Goal: Information Seeking & Learning: Learn about a topic

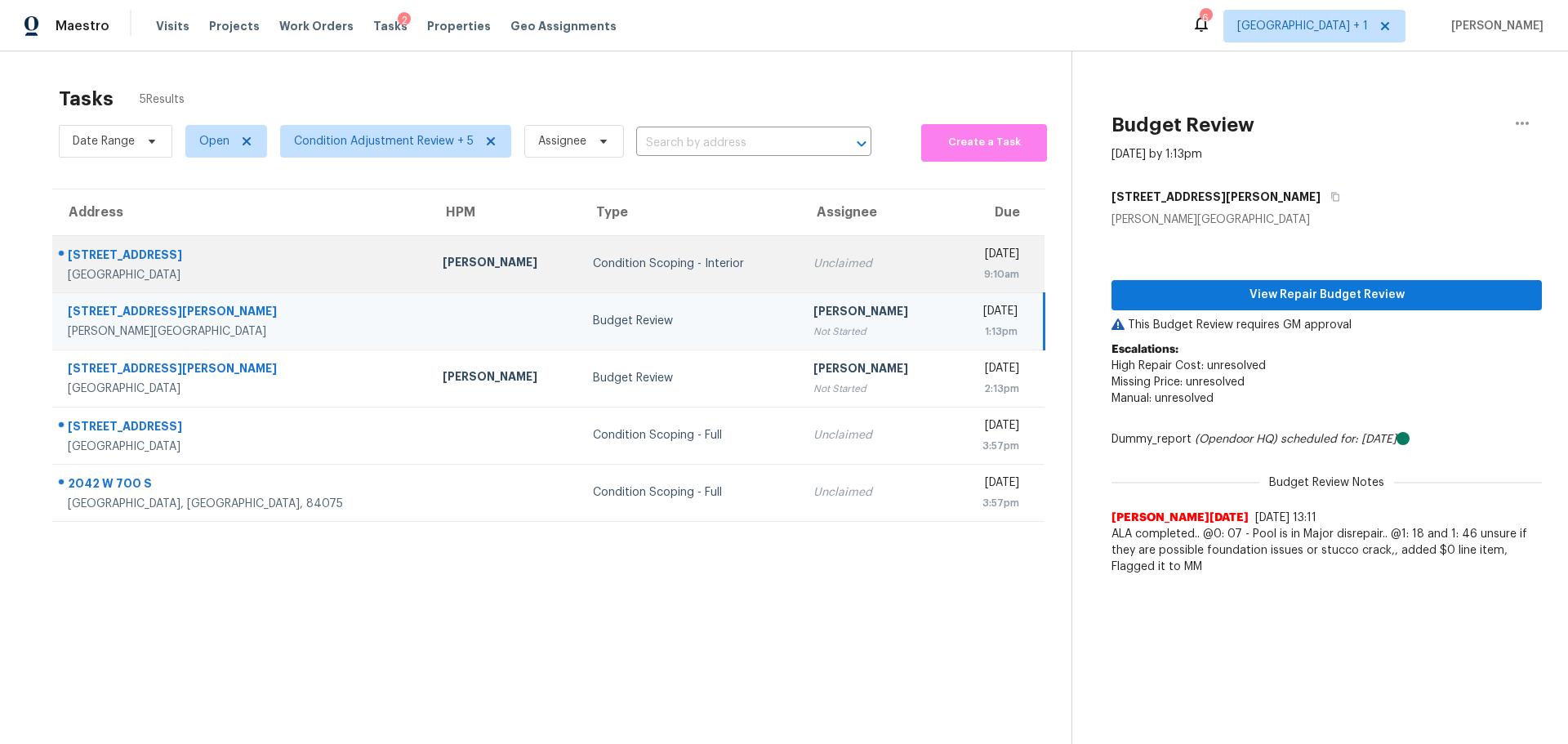
scroll to position [63, 0]
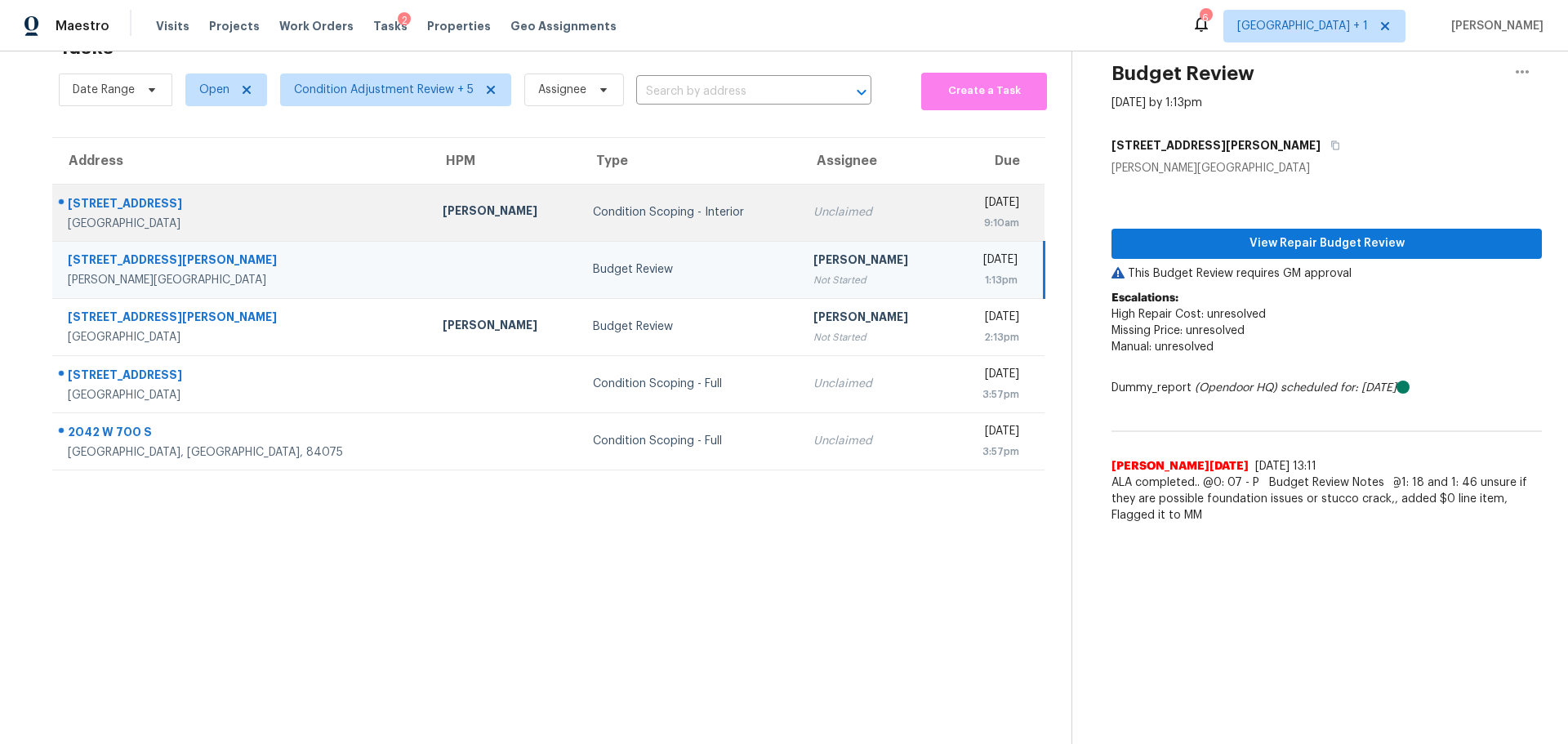
click at [225, 199] on div "[STREET_ADDRESS]" at bounding box center [242, 205] width 349 height 20
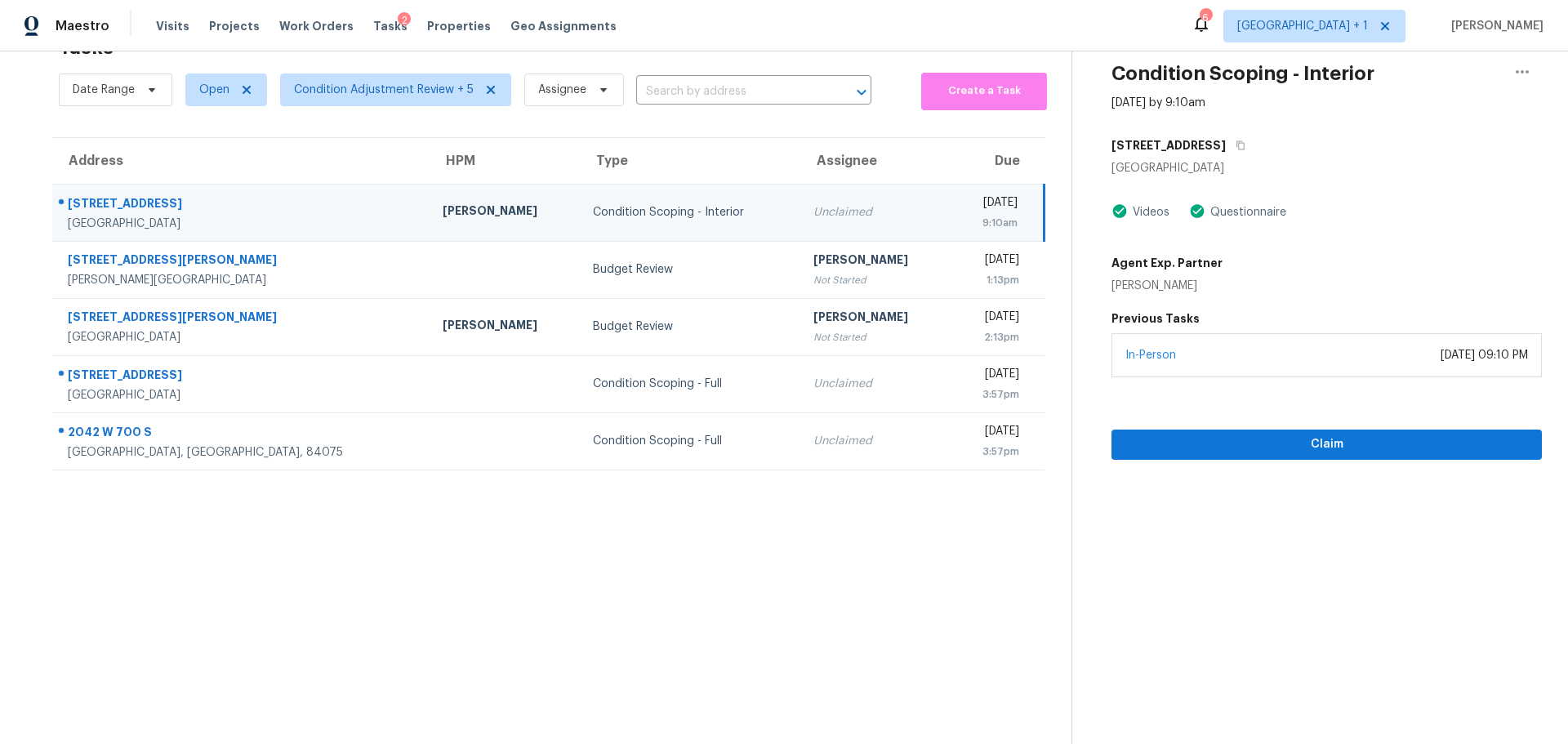
click at [144, 195] on div "[STREET_ADDRESS]" at bounding box center [242, 205] width 349 height 20
click at [1237, 141] on icon "button" at bounding box center [1240, 145] width 9 height 9
click at [168, 25] on span "Visits" at bounding box center [172, 26] width 34 height 16
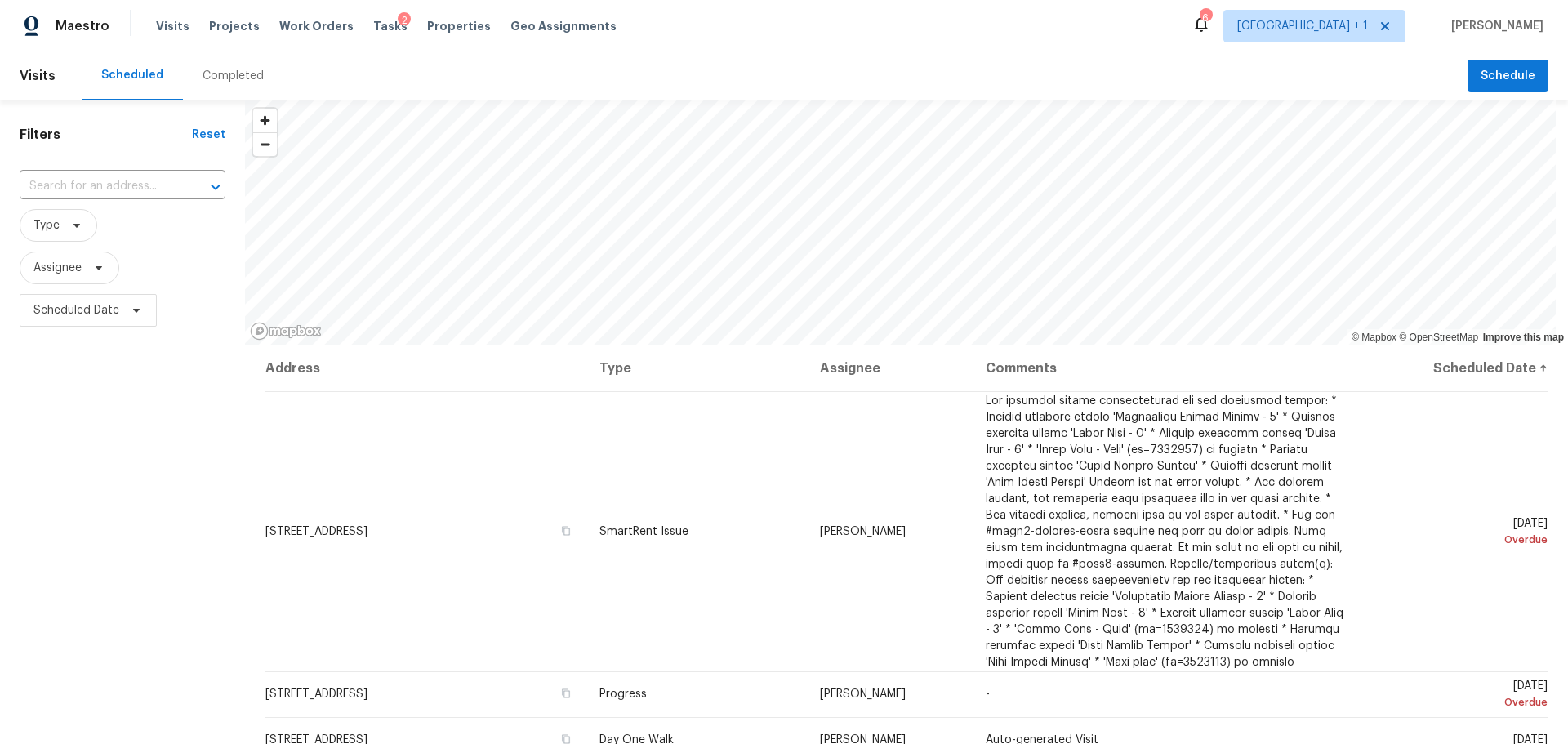
click at [240, 69] on div "Completed" at bounding box center [233, 76] width 61 height 16
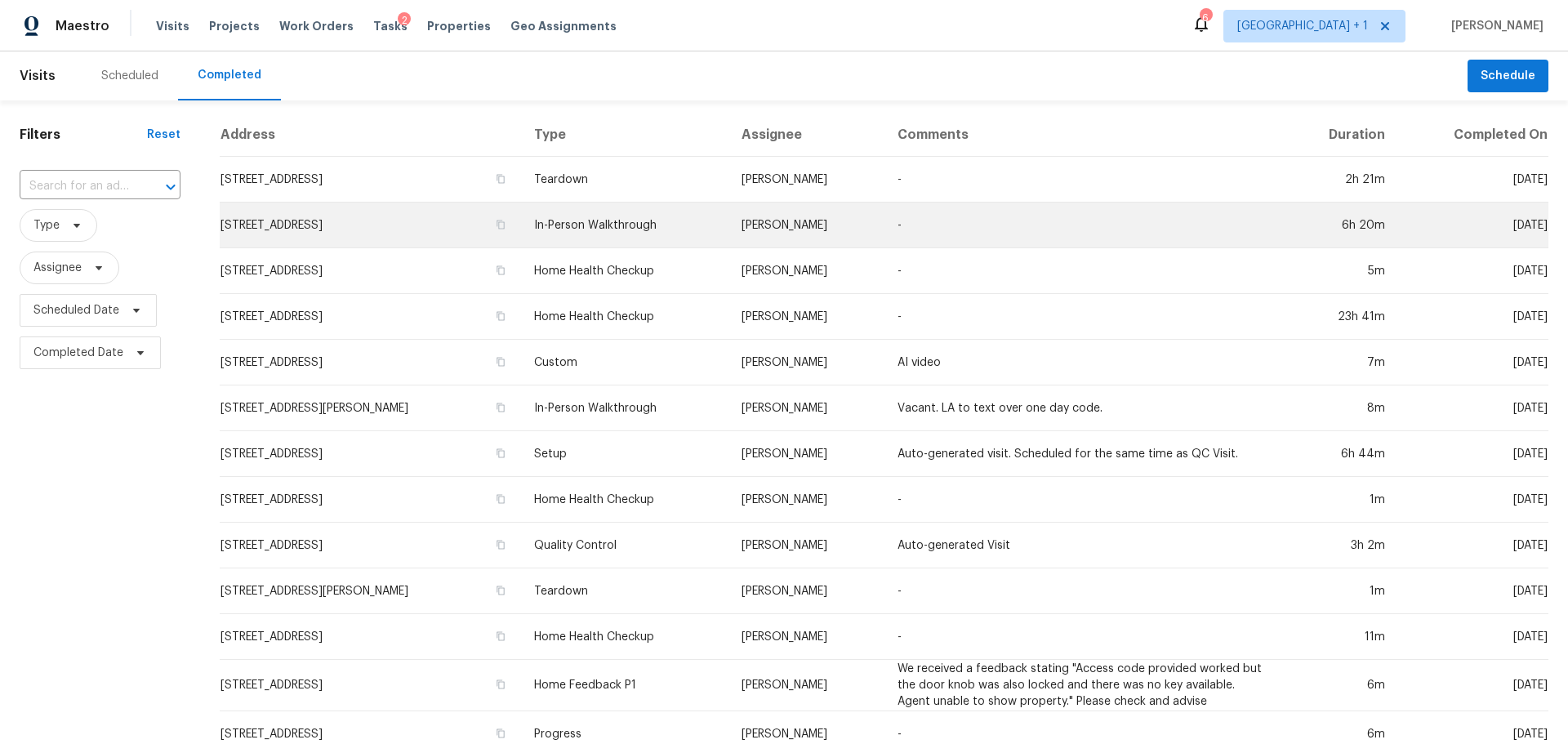
click at [489, 216] on td "[STREET_ADDRESS]" at bounding box center [370, 225] width 302 height 46
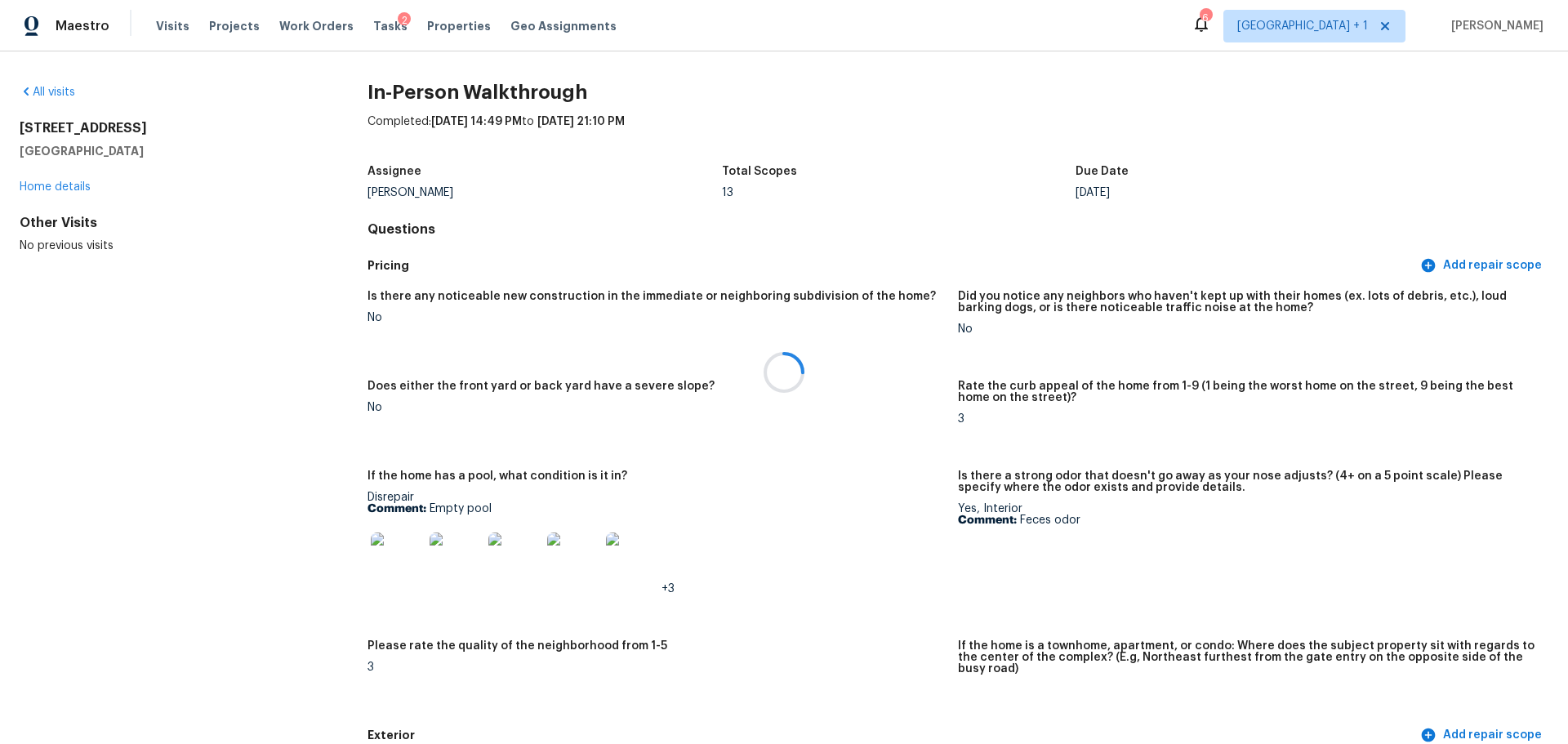
click at [393, 556] on div at bounding box center [784, 372] width 1568 height 744
click at [378, 561] on img at bounding box center [397, 558] width 53 height 53
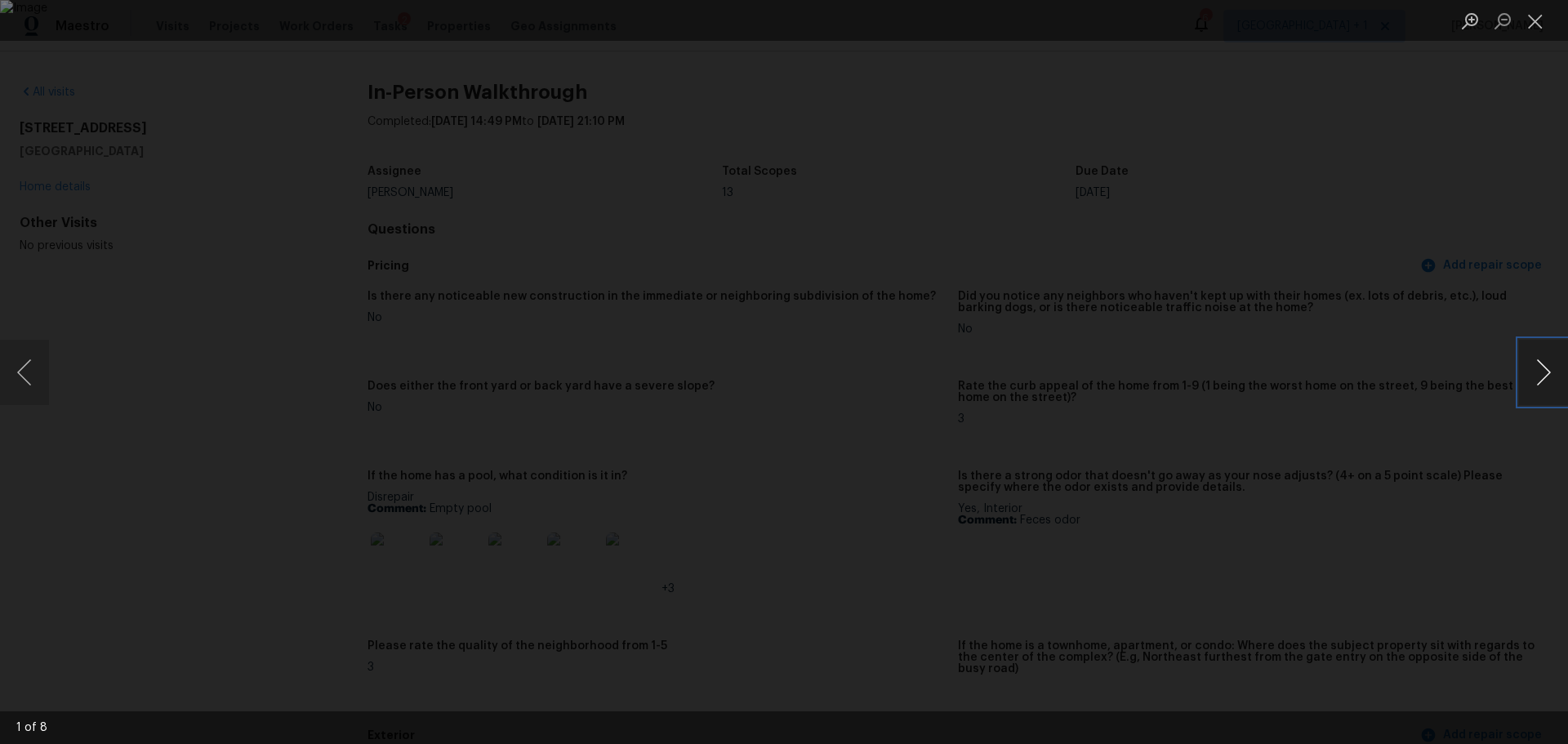
click at [1534, 375] on button "Next image" at bounding box center [1543, 372] width 49 height 65
click at [1545, 374] on button "Next image" at bounding box center [1543, 372] width 49 height 65
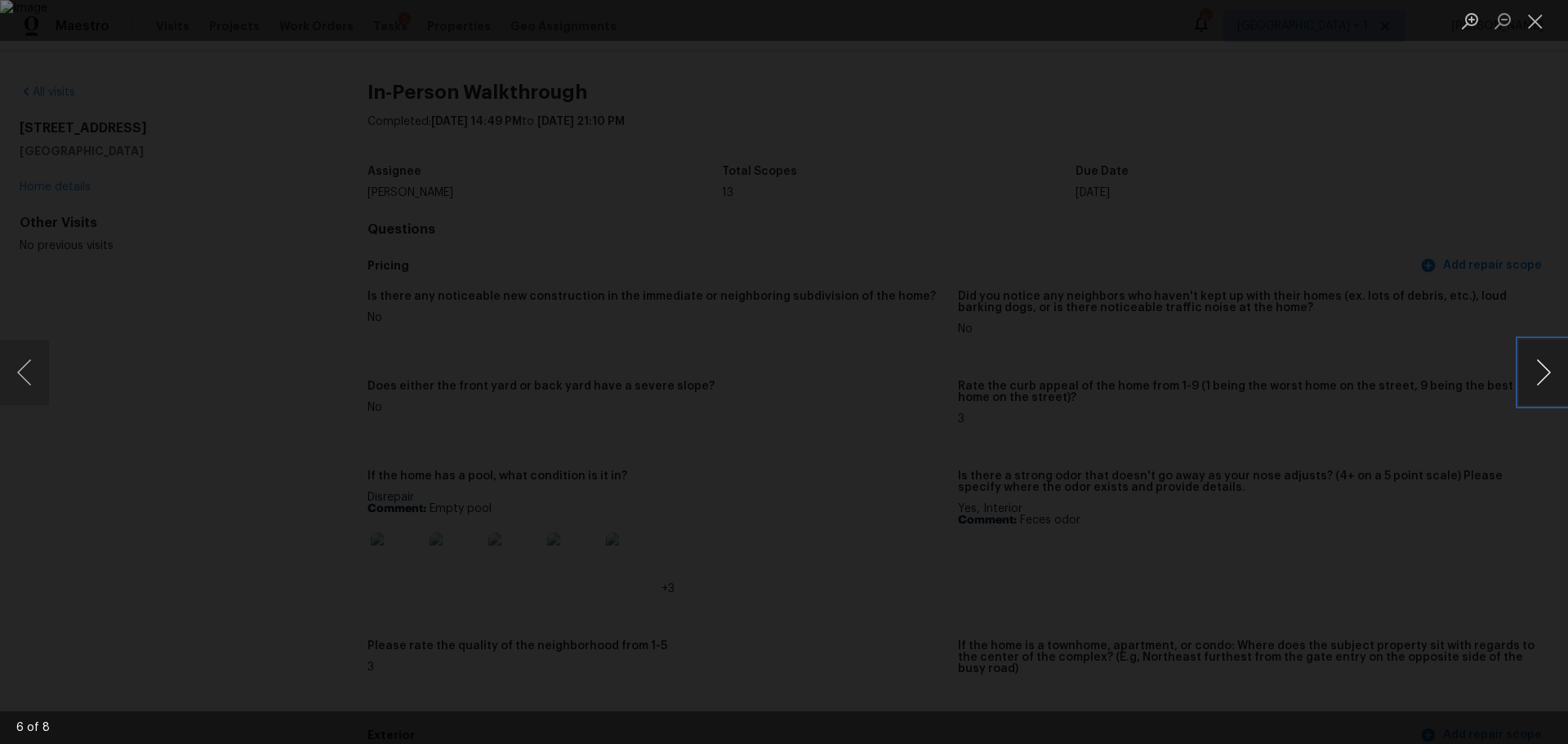
click at [1544, 373] on button "Next image" at bounding box center [1543, 372] width 49 height 65
click at [1543, 372] on button "Next image" at bounding box center [1543, 372] width 49 height 65
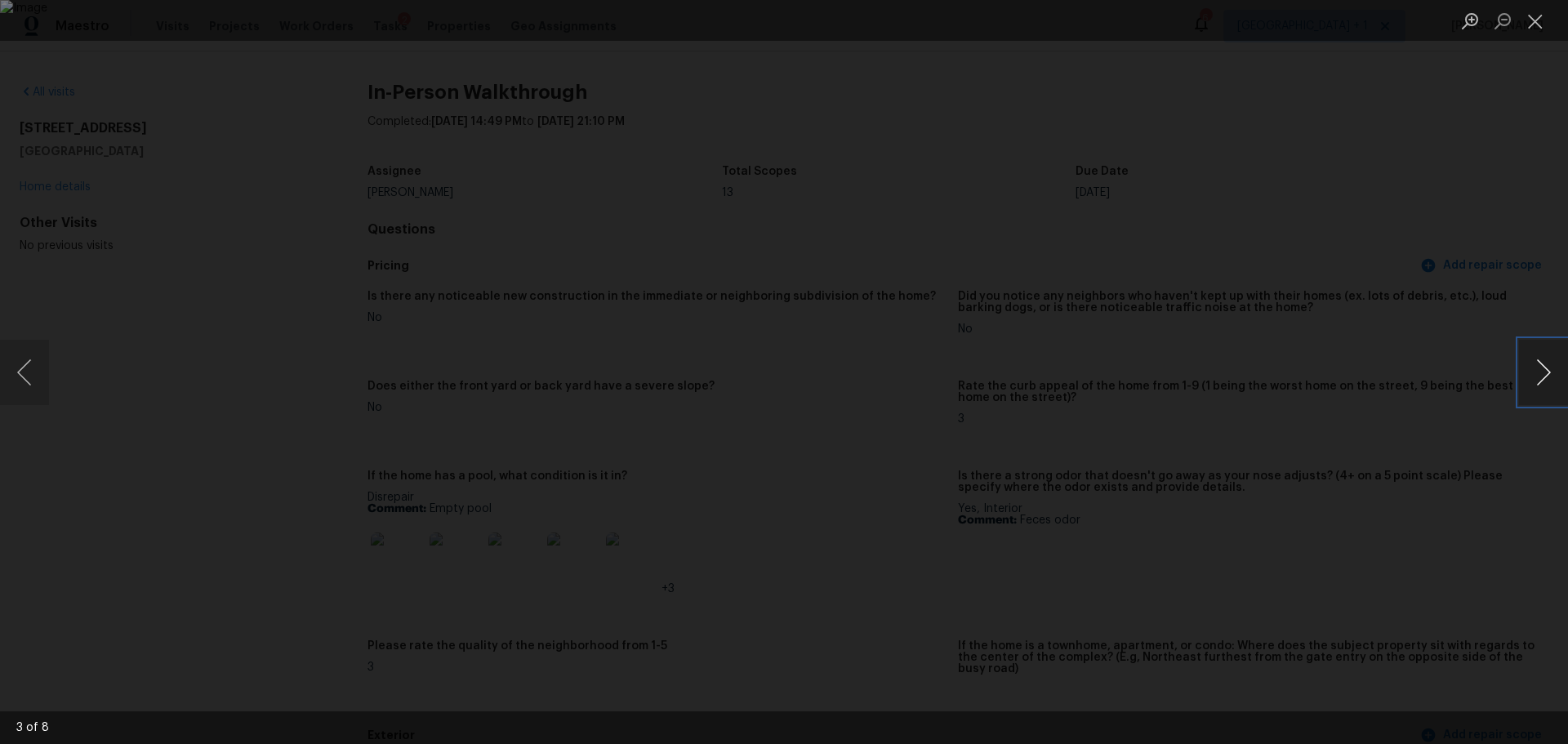
click at [1543, 372] on button "Next image" at bounding box center [1543, 372] width 49 height 65
click at [1536, 372] on button "Next image" at bounding box center [1543, 372] width 49 height 65
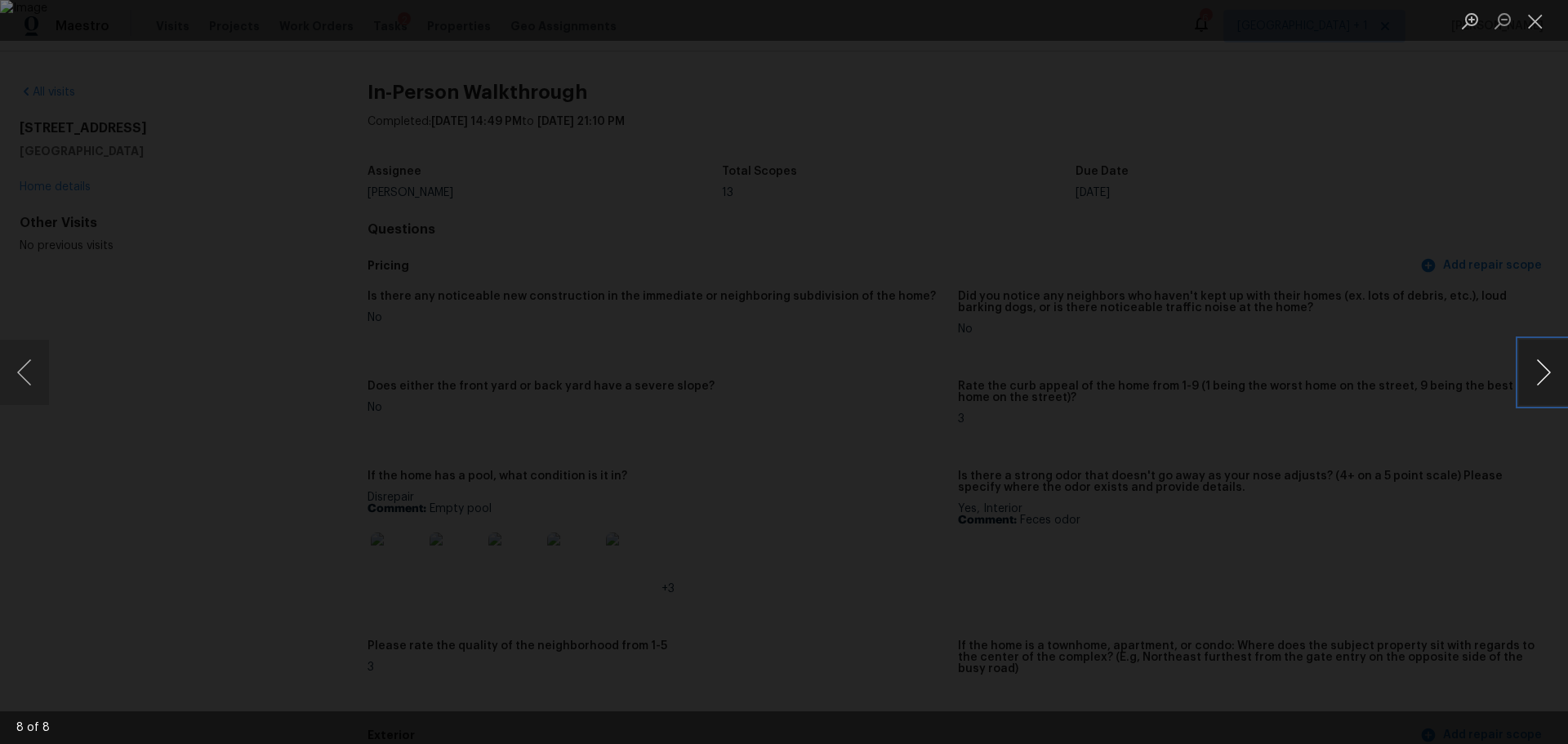
click at [1536, 372] on button "Next image" at bounding box center [1543, 372] width 49 height 65
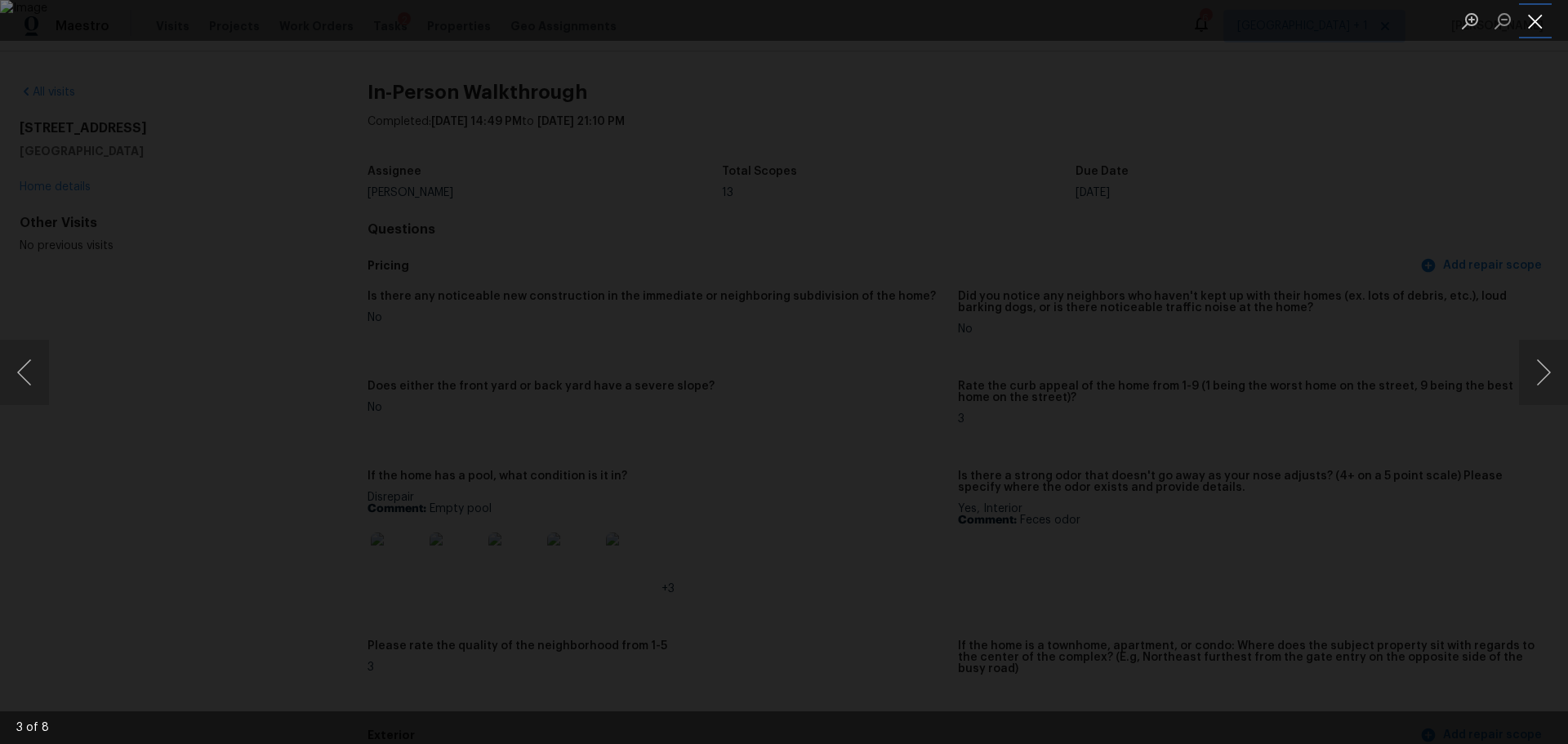
click at [1523, 26] on button "Close lightbox" at bounding box center [1535, 21] width 33 height 29
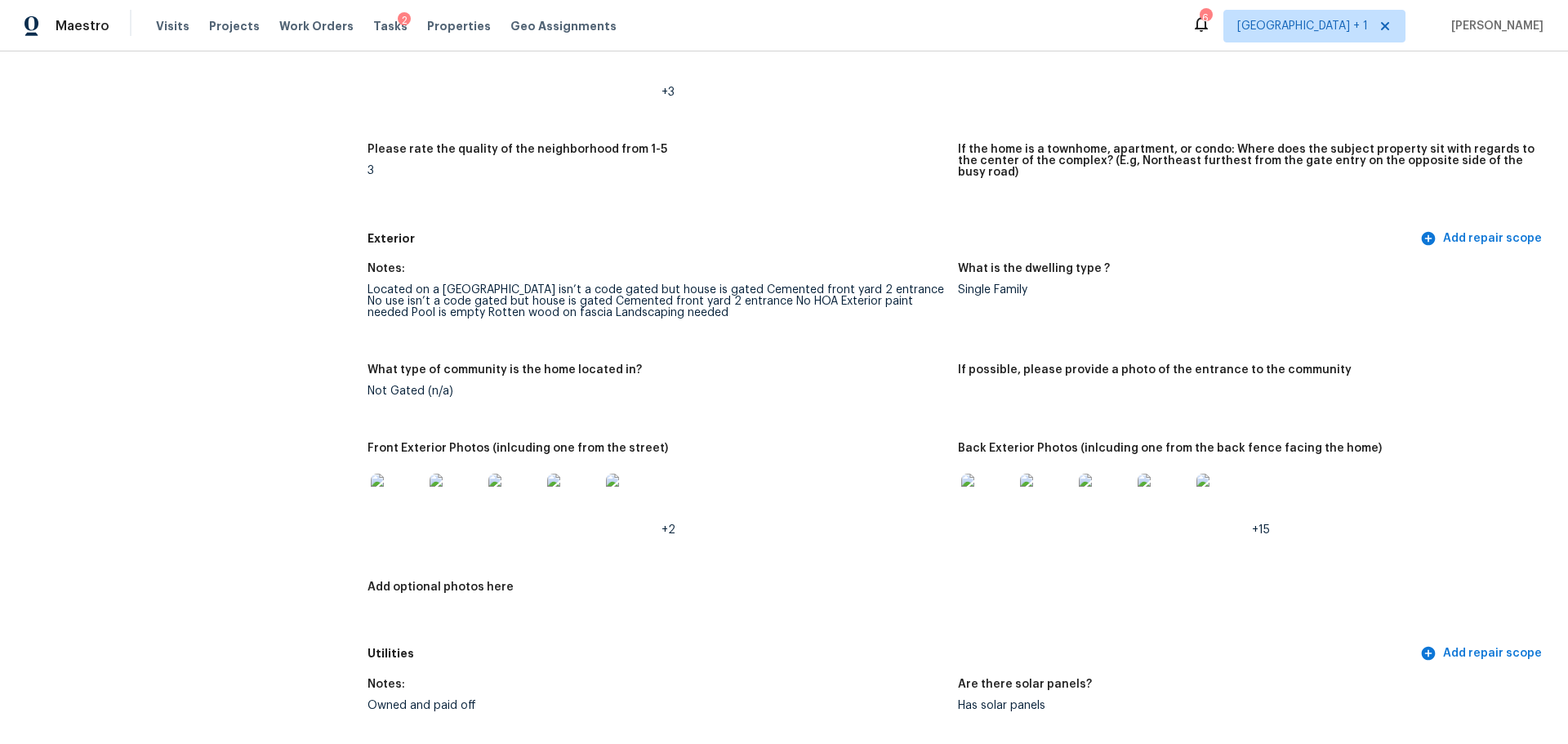
scroll to position [653, 0]
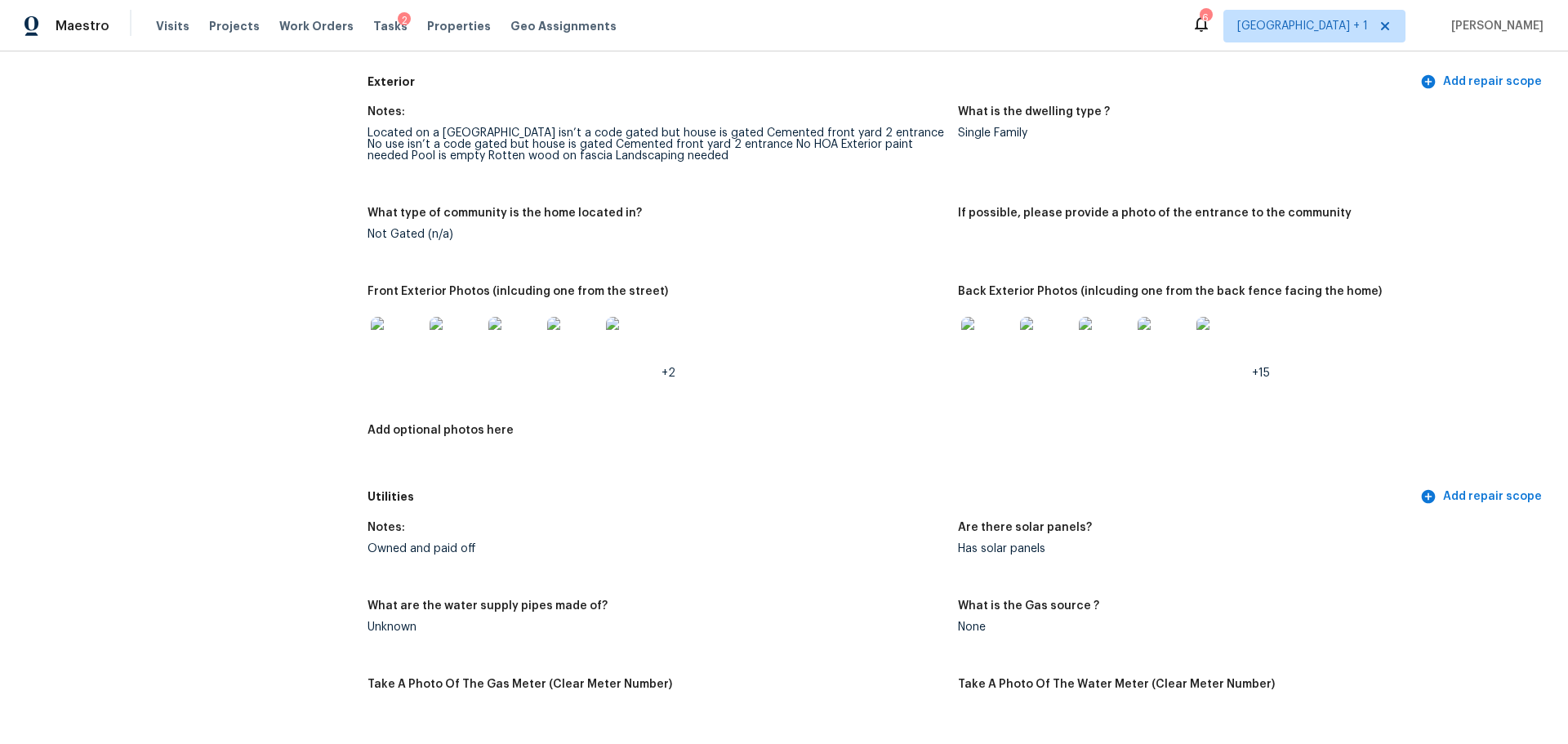
click at [973, 329] on img at bounding box center [987, 343] width 53 height 53
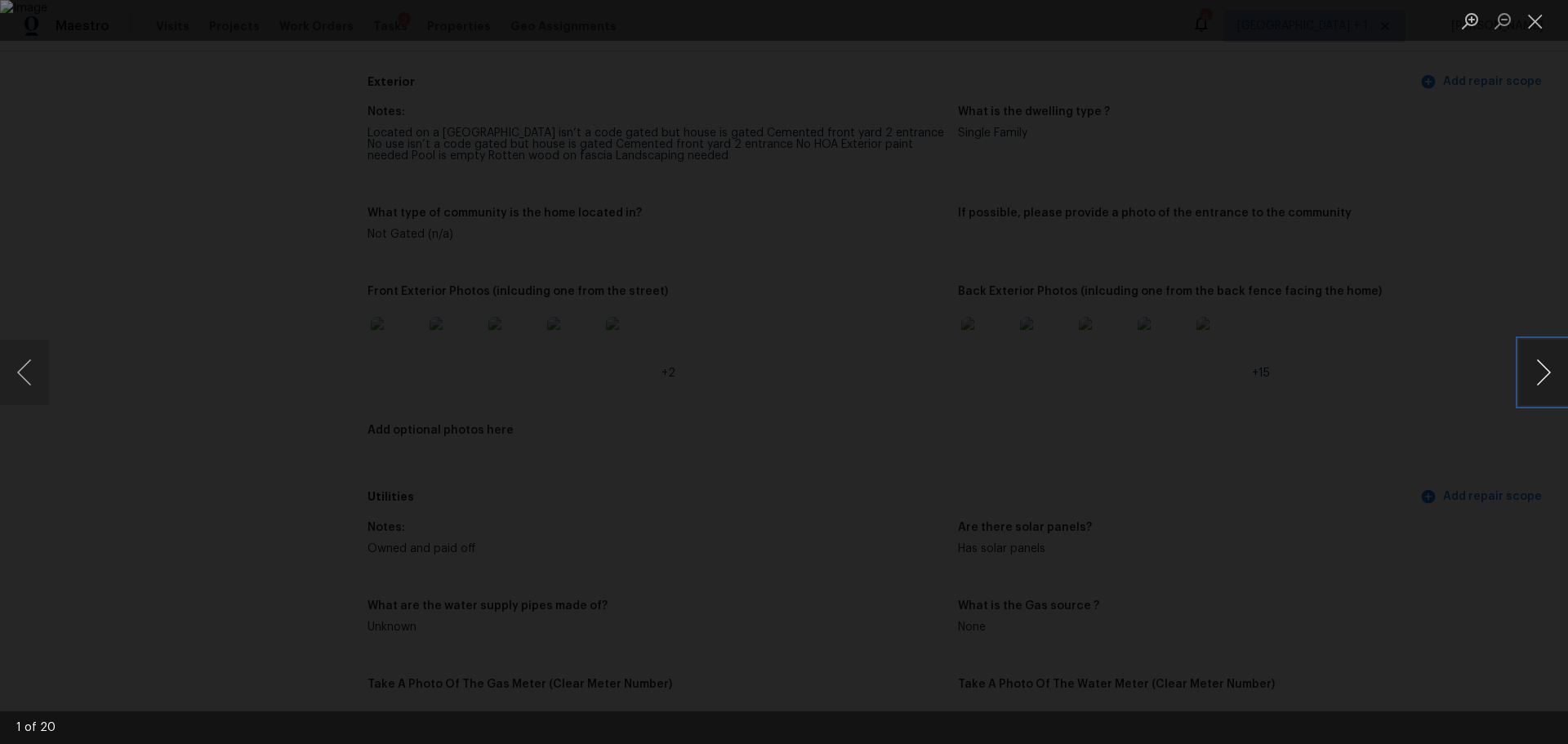
click at [1534, 368] on button "Next image" at bounding box center [1543, 372] width 49 height 65
click at [1537, 368] on button "Next image" at bounding box center [1543, 372] width 49 height 65
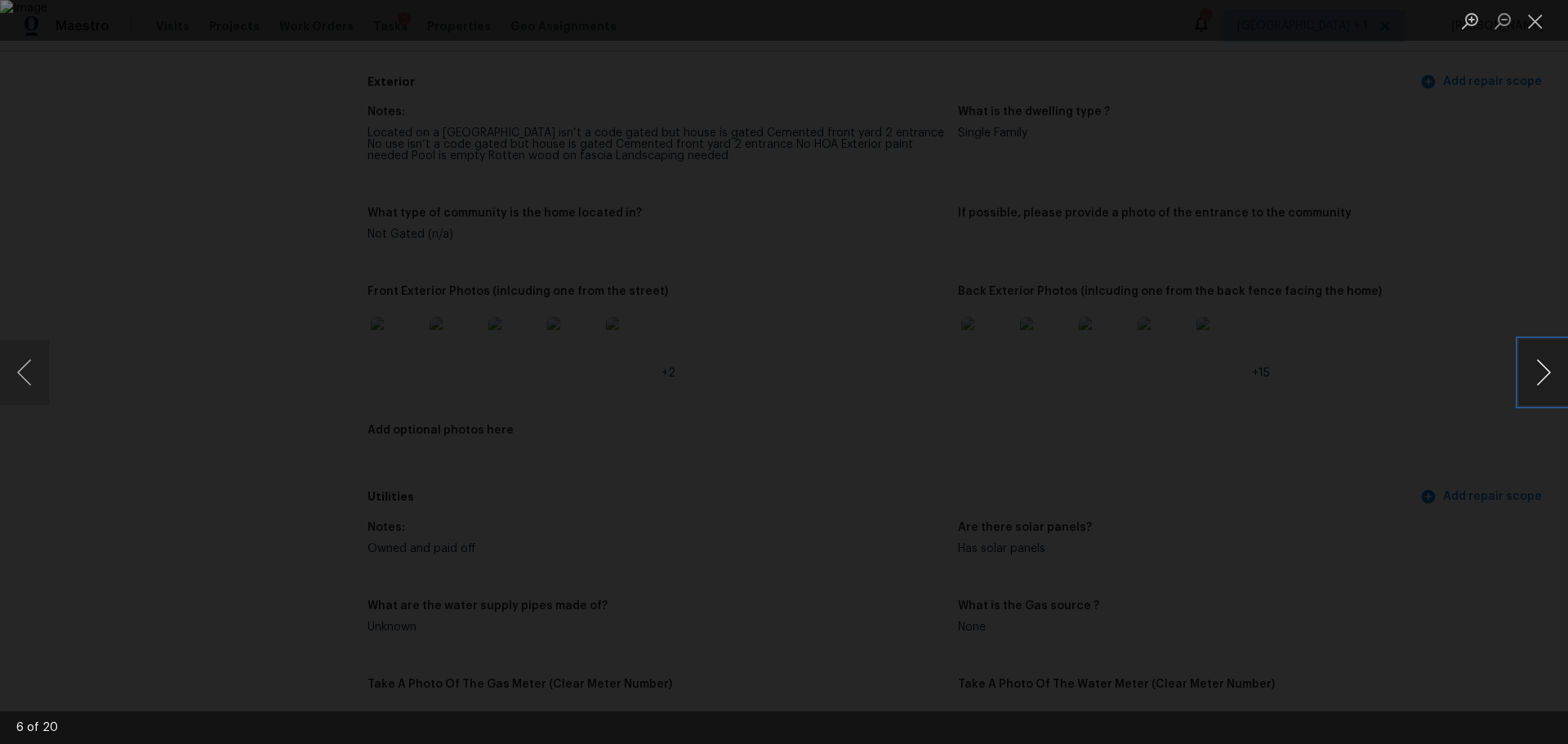
click at [1537, 368] on button "Next image" at bounding box center [1543, 372] width 49 height 65
click at [8, 370] on button "Previous image" at bounding box center [24, 372] width 49 height 65
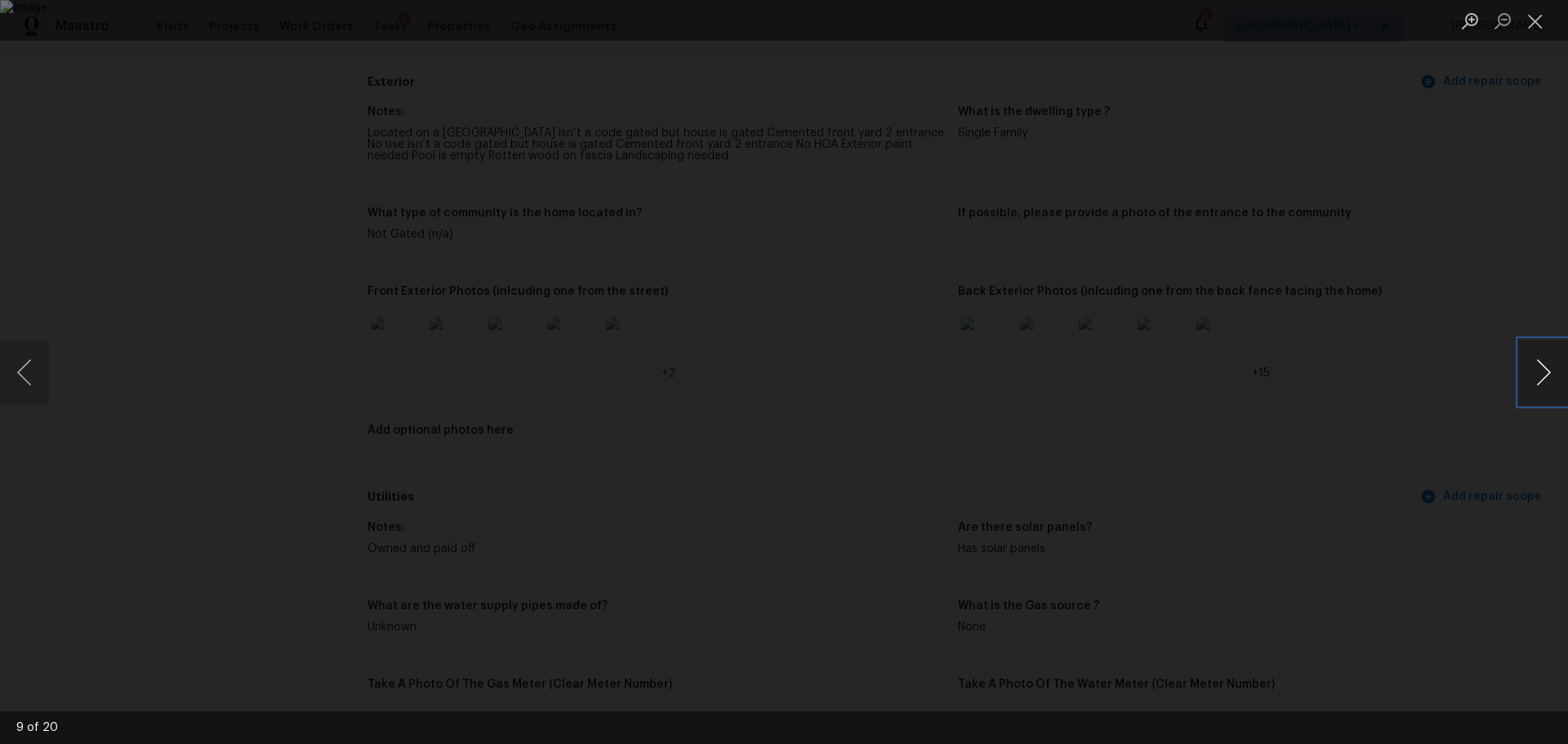
click at [1547, 363] on button "Next image" at bounding box center [1543, 372] width 49 height 65
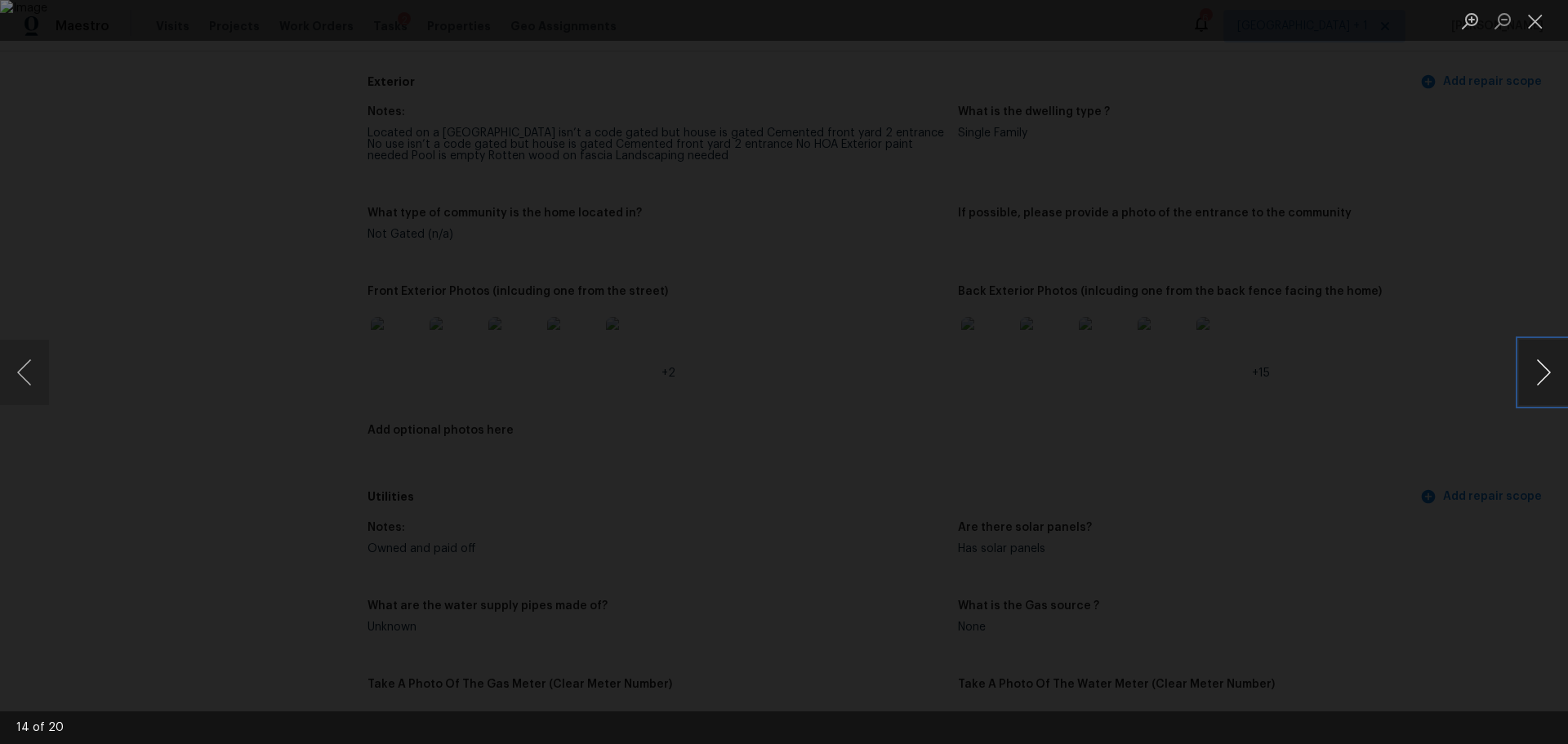
click at [1547, 363] on button "Next image" at bounding box center [1543, 372] width 49 height 65
click at [25, 367] on button "Previous image" at bounding box center [24, 372] width 49 height 65
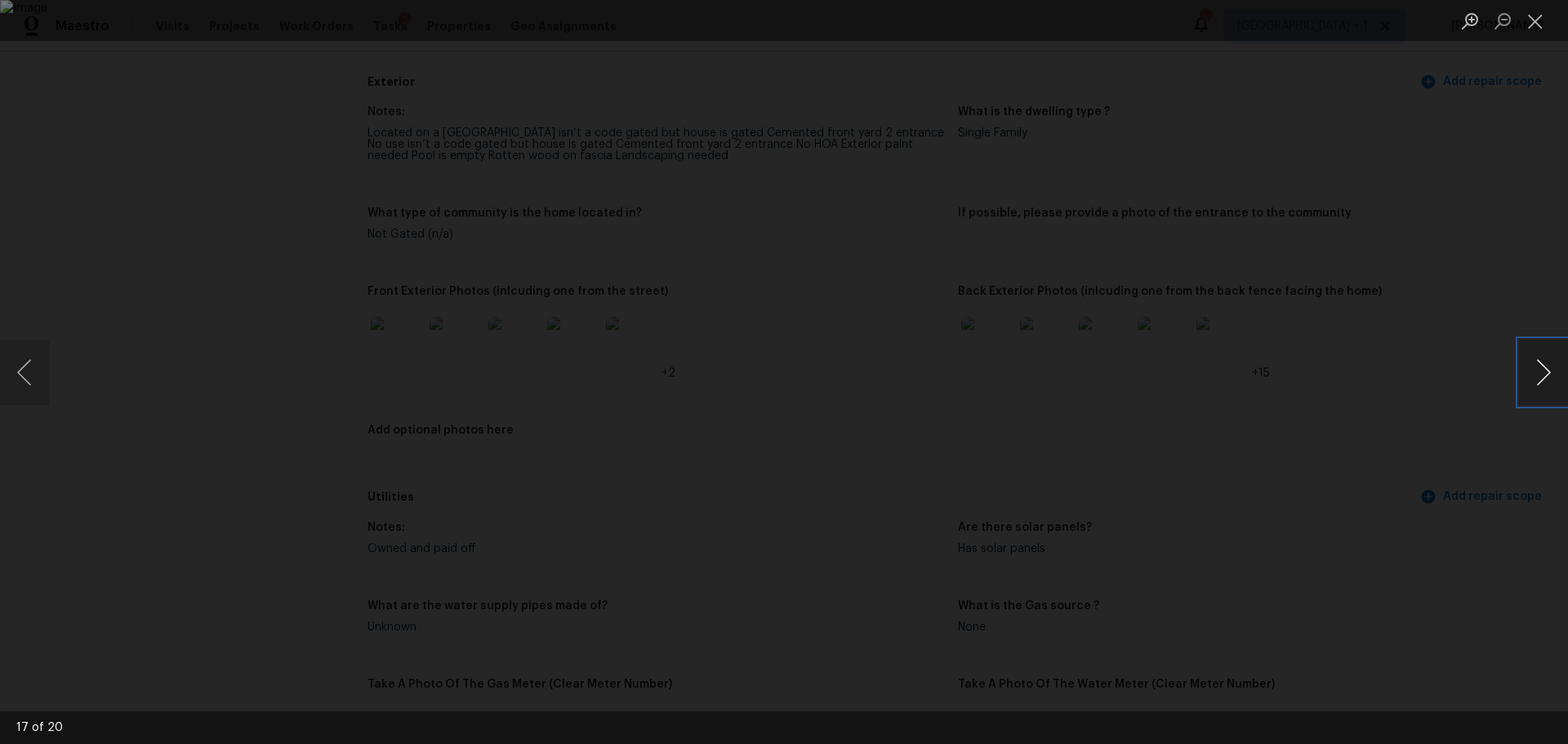
click at [1547, 378] on button "Next image" at bounding box center [1543, 372] width 49 height 65
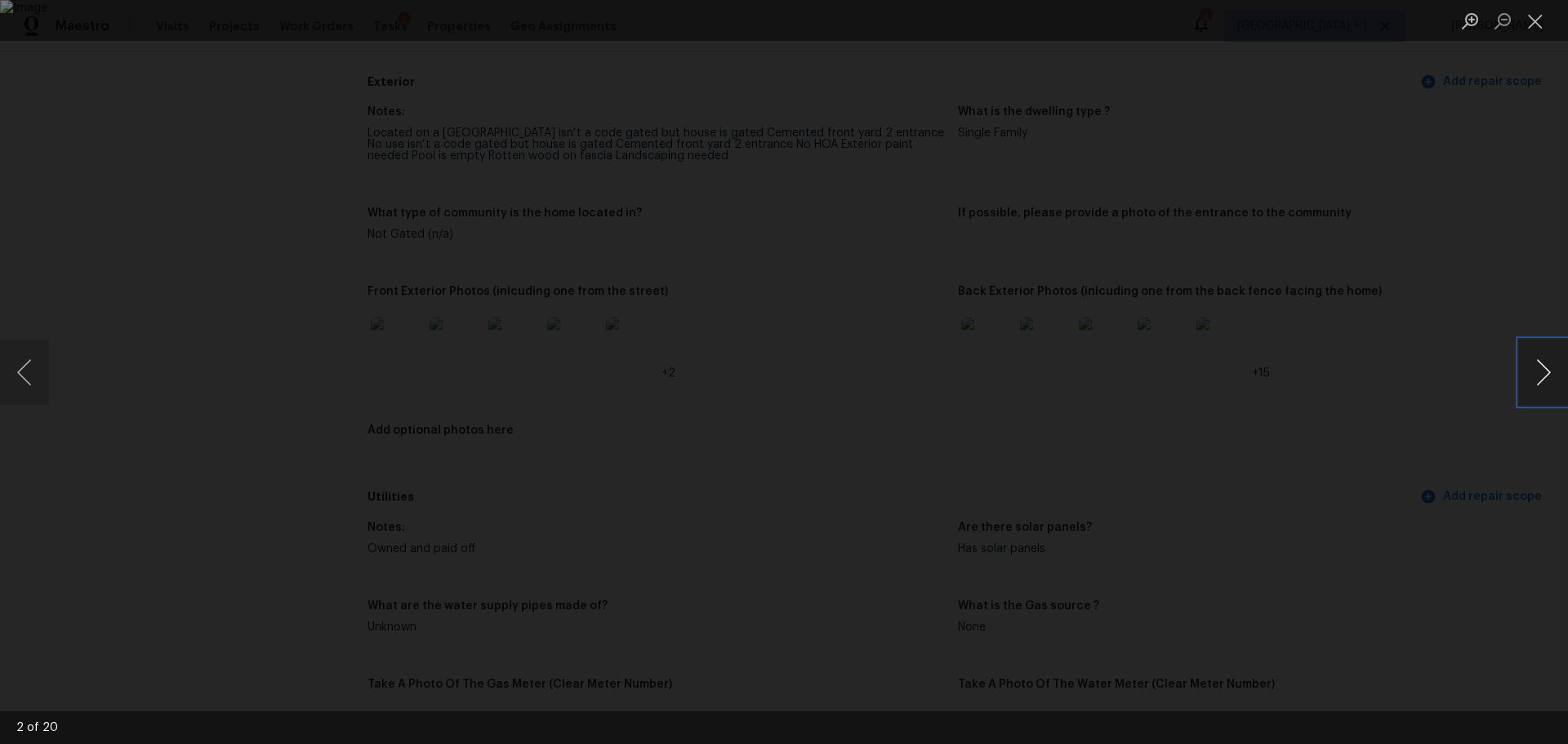
click at [1543, 377] on button "Next image" at bounding box center [1543, 372] width 49 height 65
click at [1502, 215] on div "Lightbox" at bounding box center [784, 372] width 1568 height 744
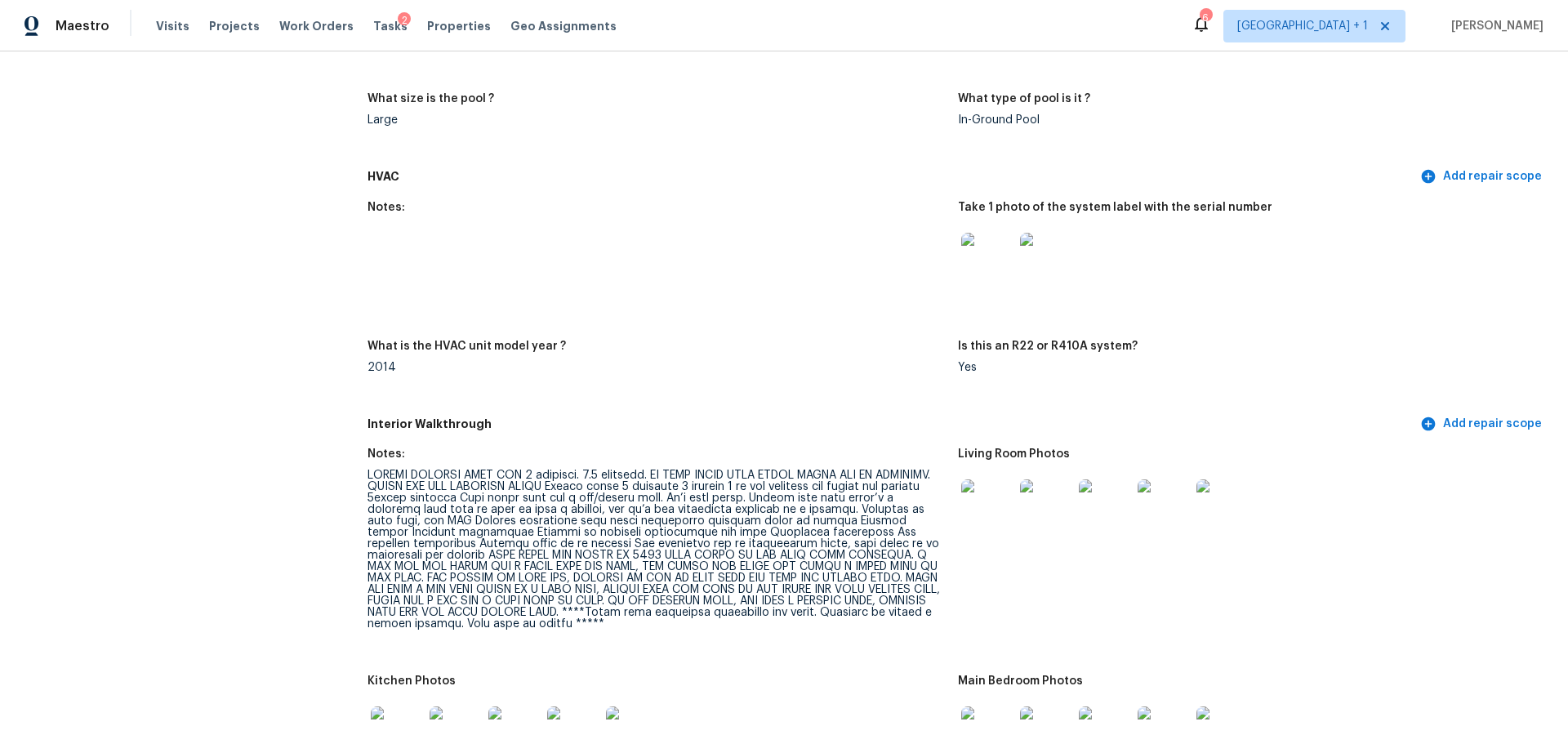
scroll to position [1714, 0]
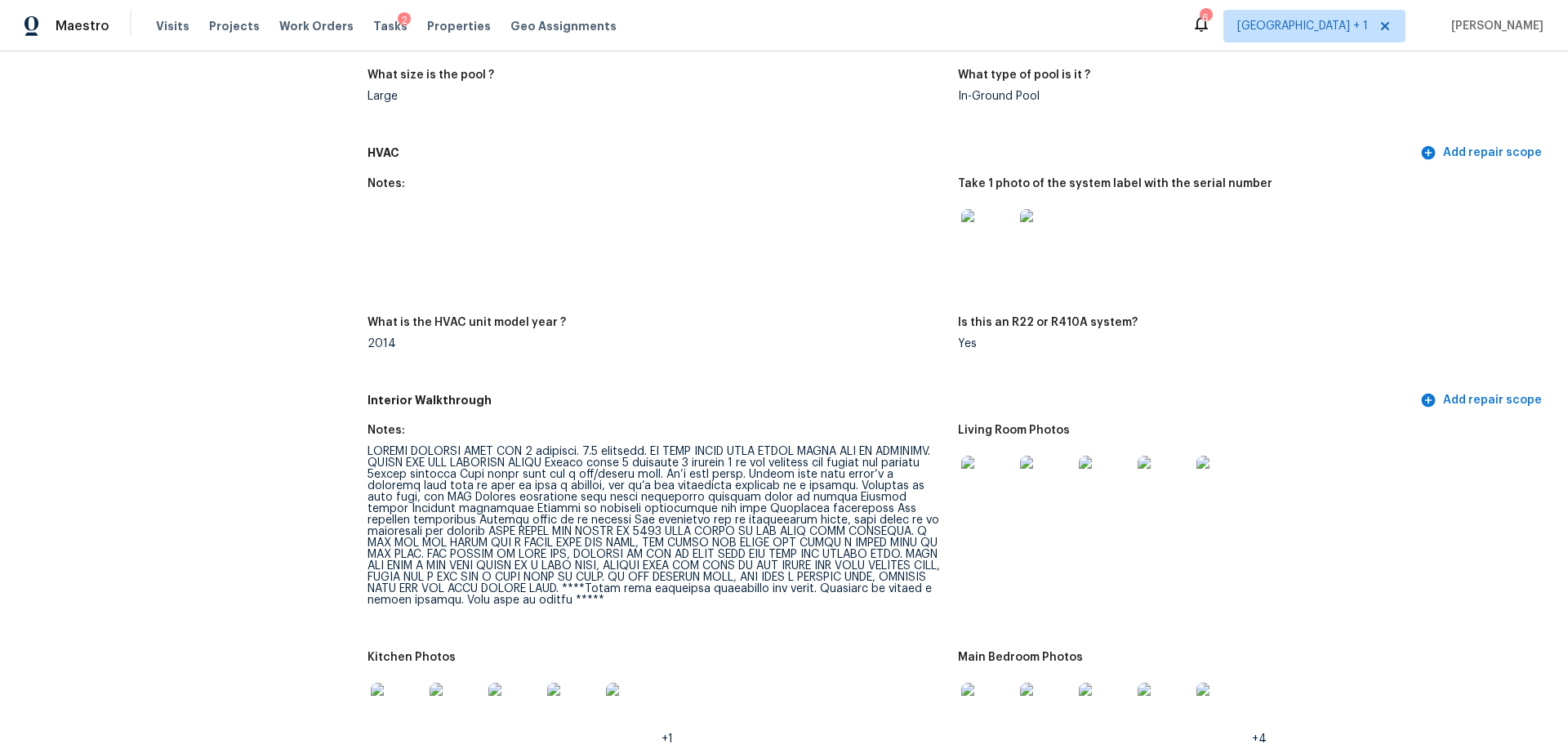
click at [988, 467] on img at bounding box center [987, 482] width 53 height 53
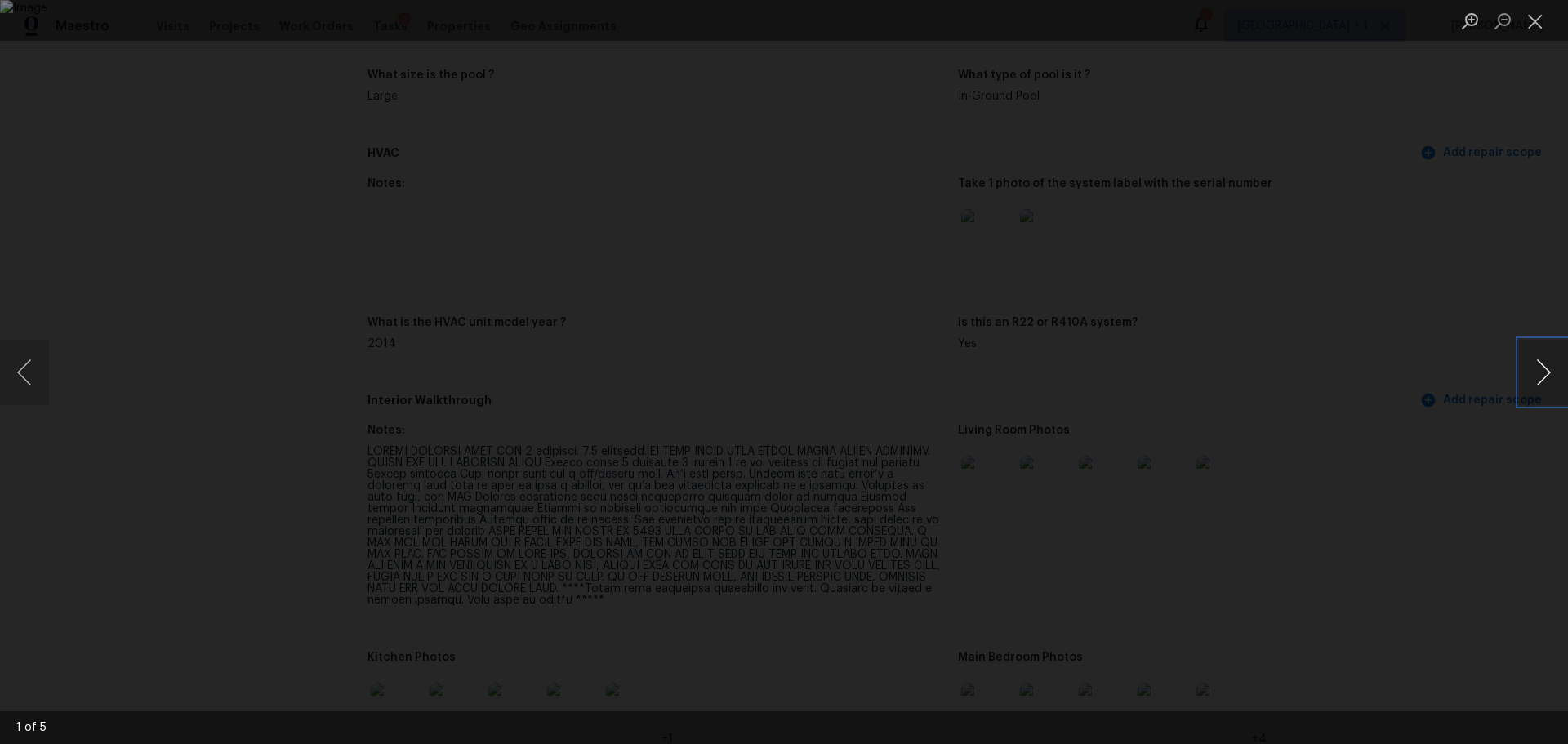
click at [1548, 368] on button "Next image" at bounding box center [1543, 372] width 49 height 65
click at [1547, 367] on button "Next image" at bounding box center [1543, 372] width 49 height 65
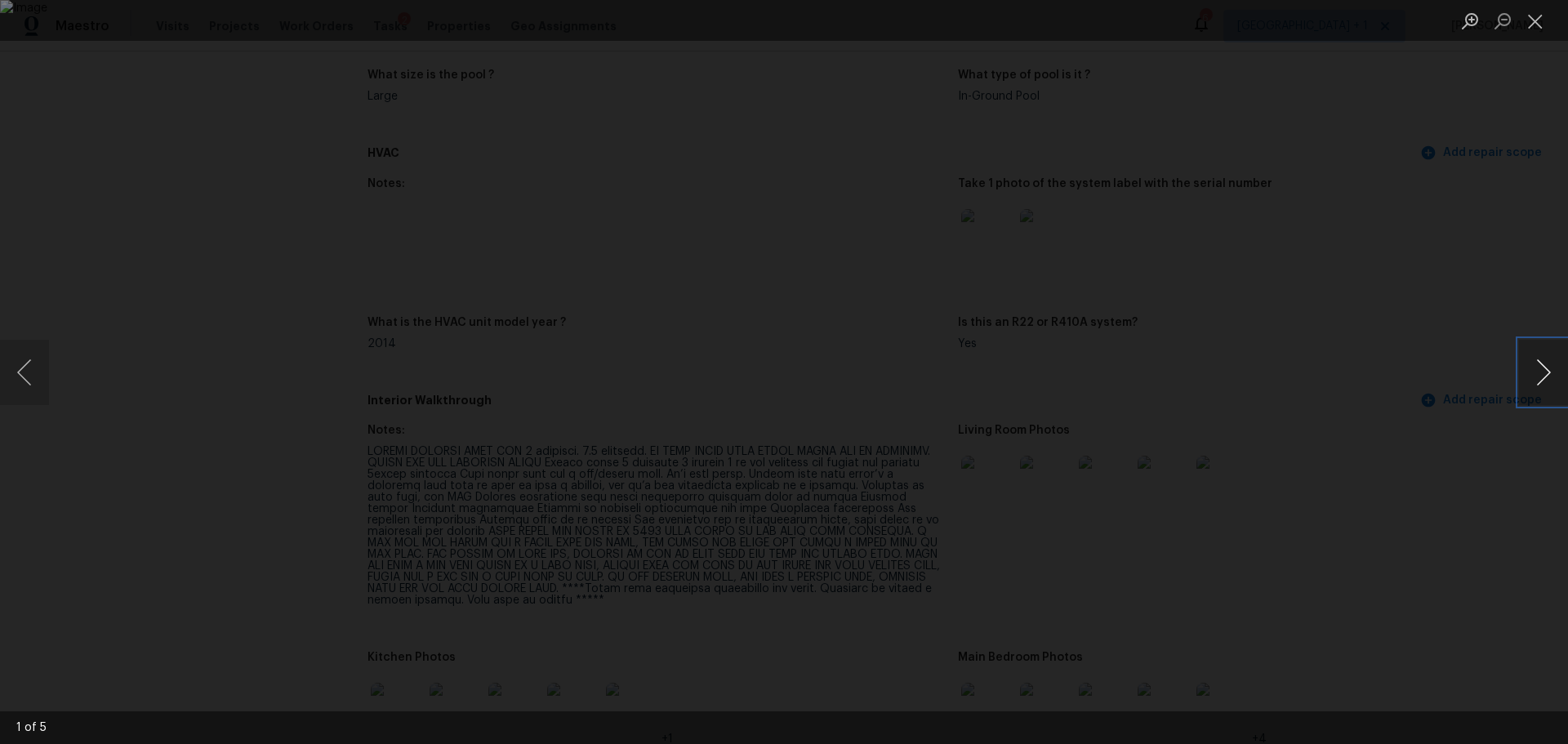
click at [1547, 367] on button "Next image" at bounding box center [1543, 372] width 49 height 65
click at [1520, 183] on div "Lightbox" at bounding box center [784, 372] width 1568 height 744
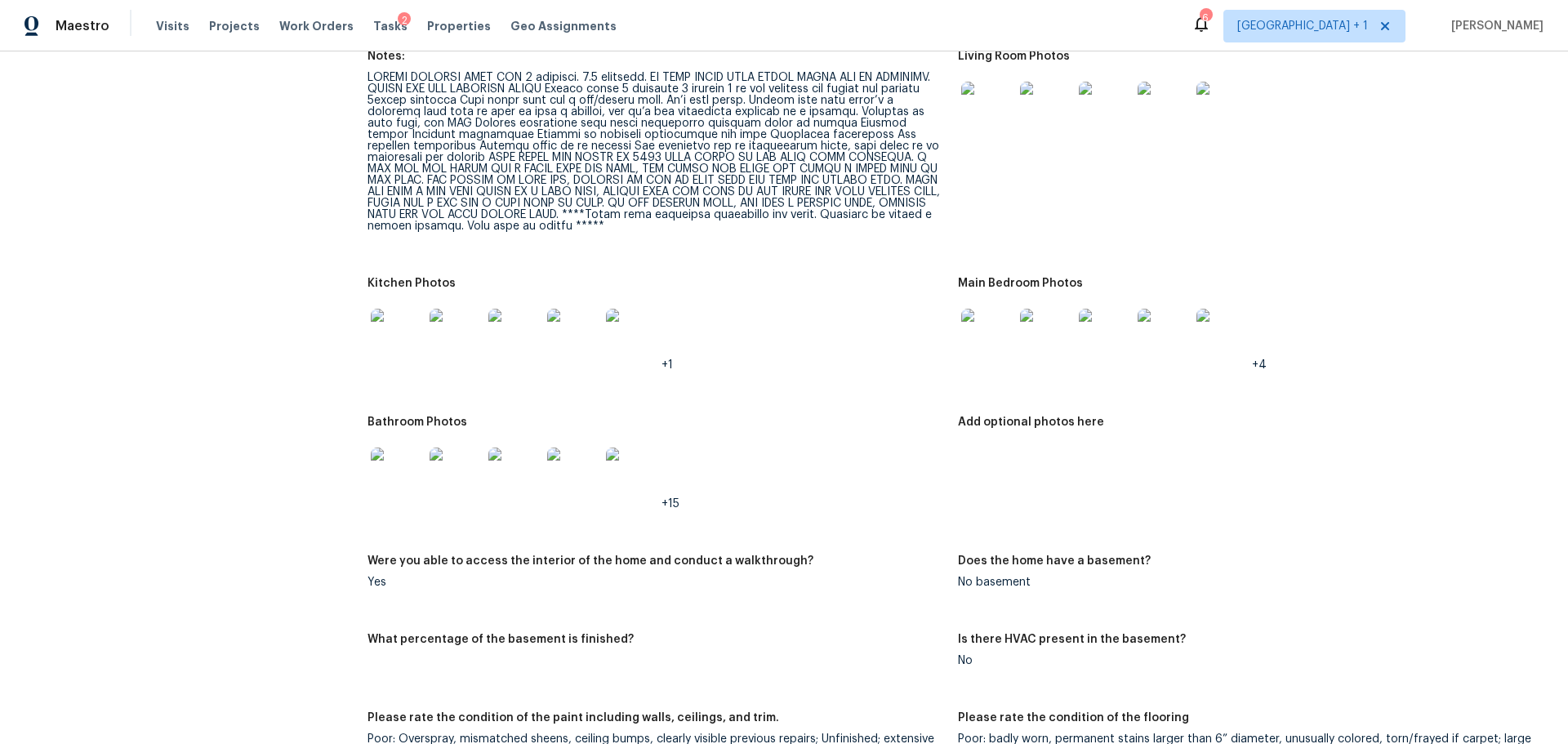
scroll to position [2204, 0]
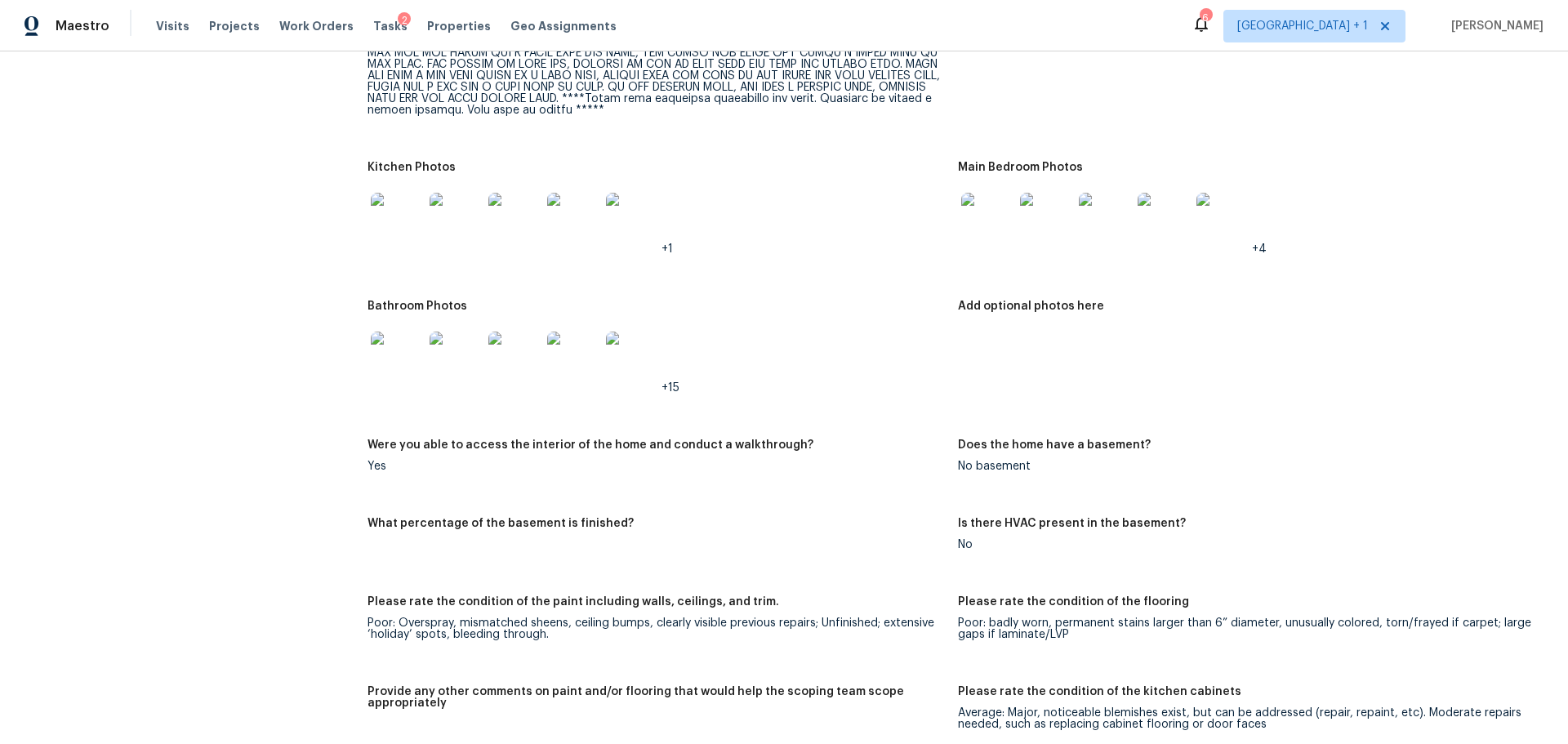
click at [394, 203] on img at bounding box center [397, 218] width 53 height 53
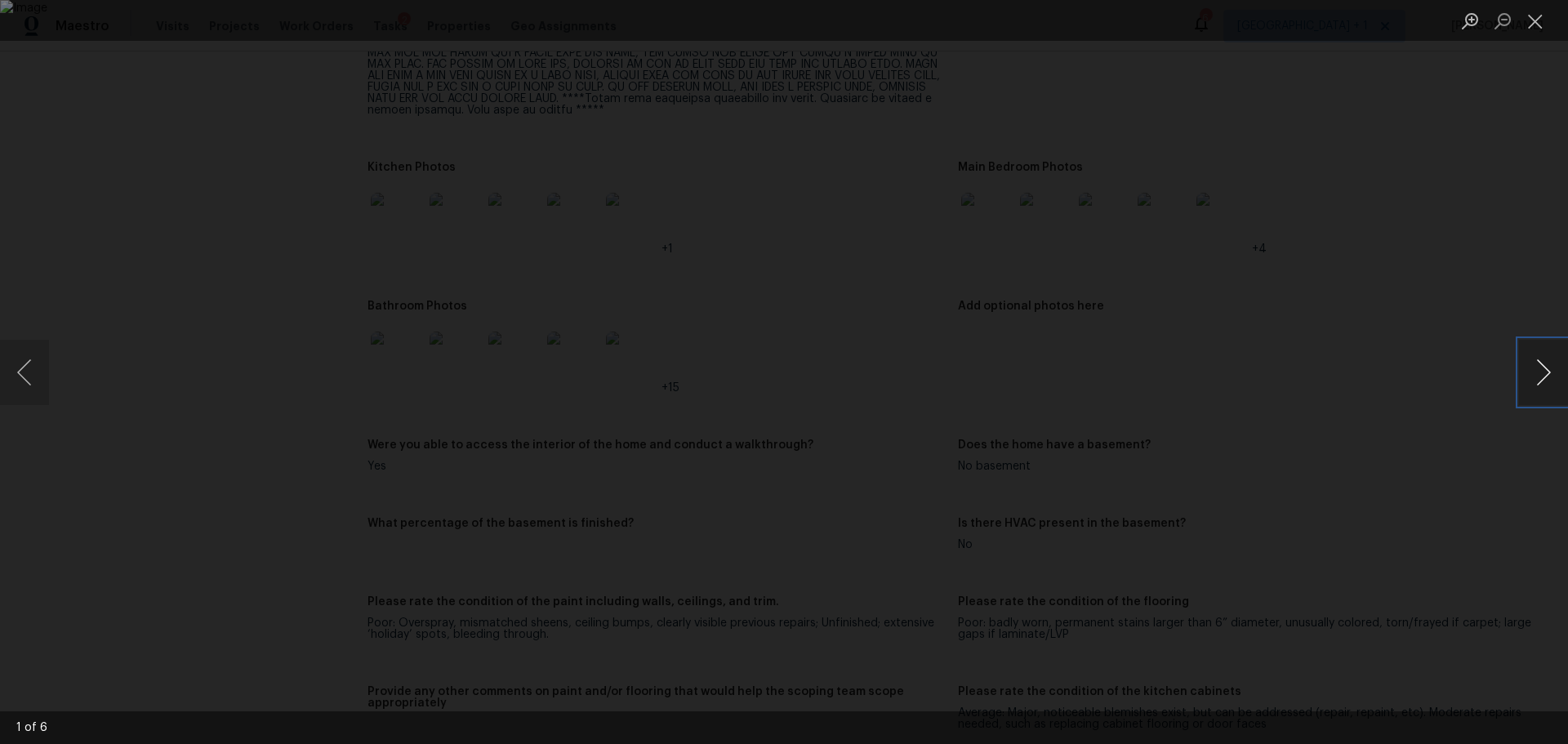
click at [1546, 370] on button "Next image" at bounding box center [1543, 372] width 49 height 65
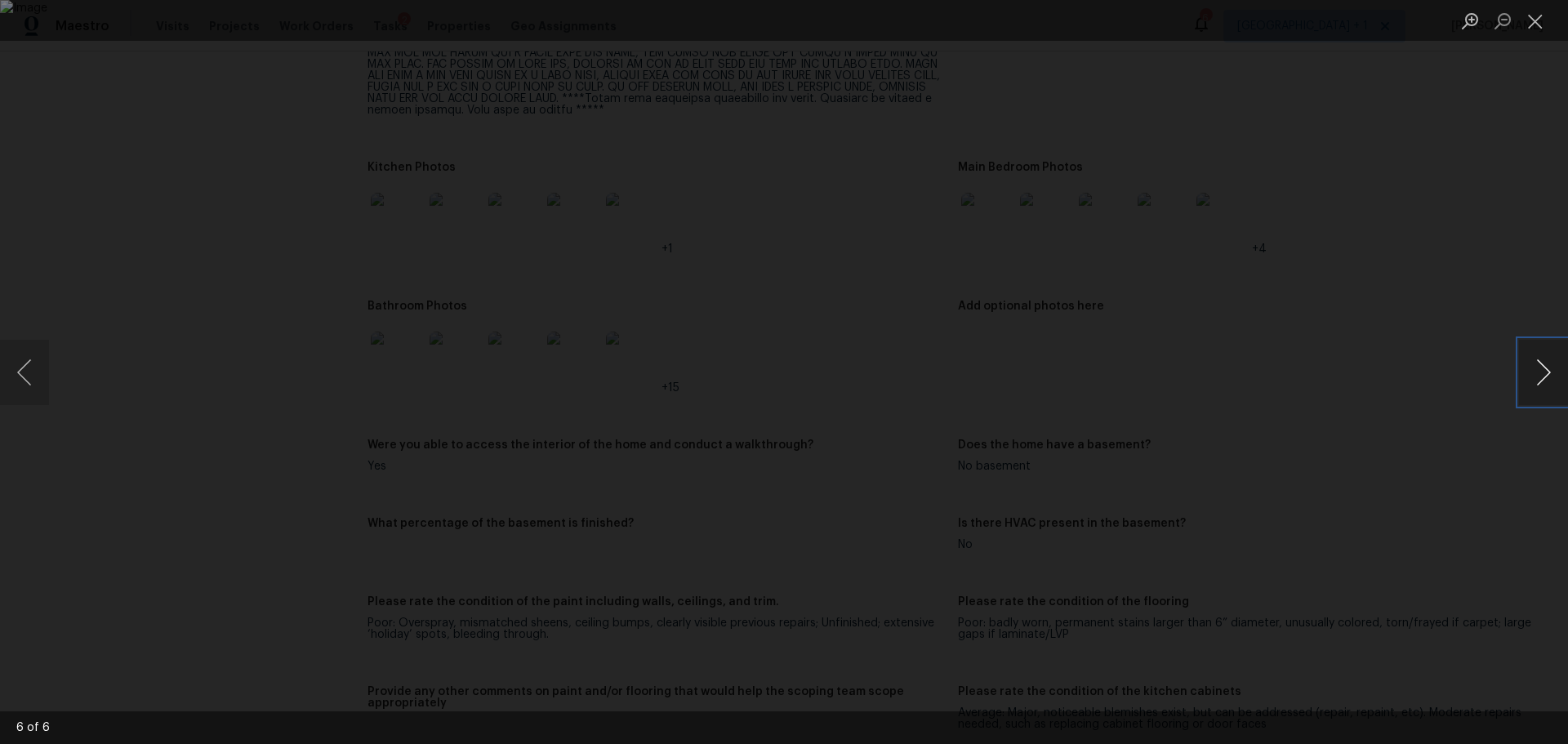
click at [1546, 370] on button "Next image" at bounding box center [1543, 372] width 49 height 65
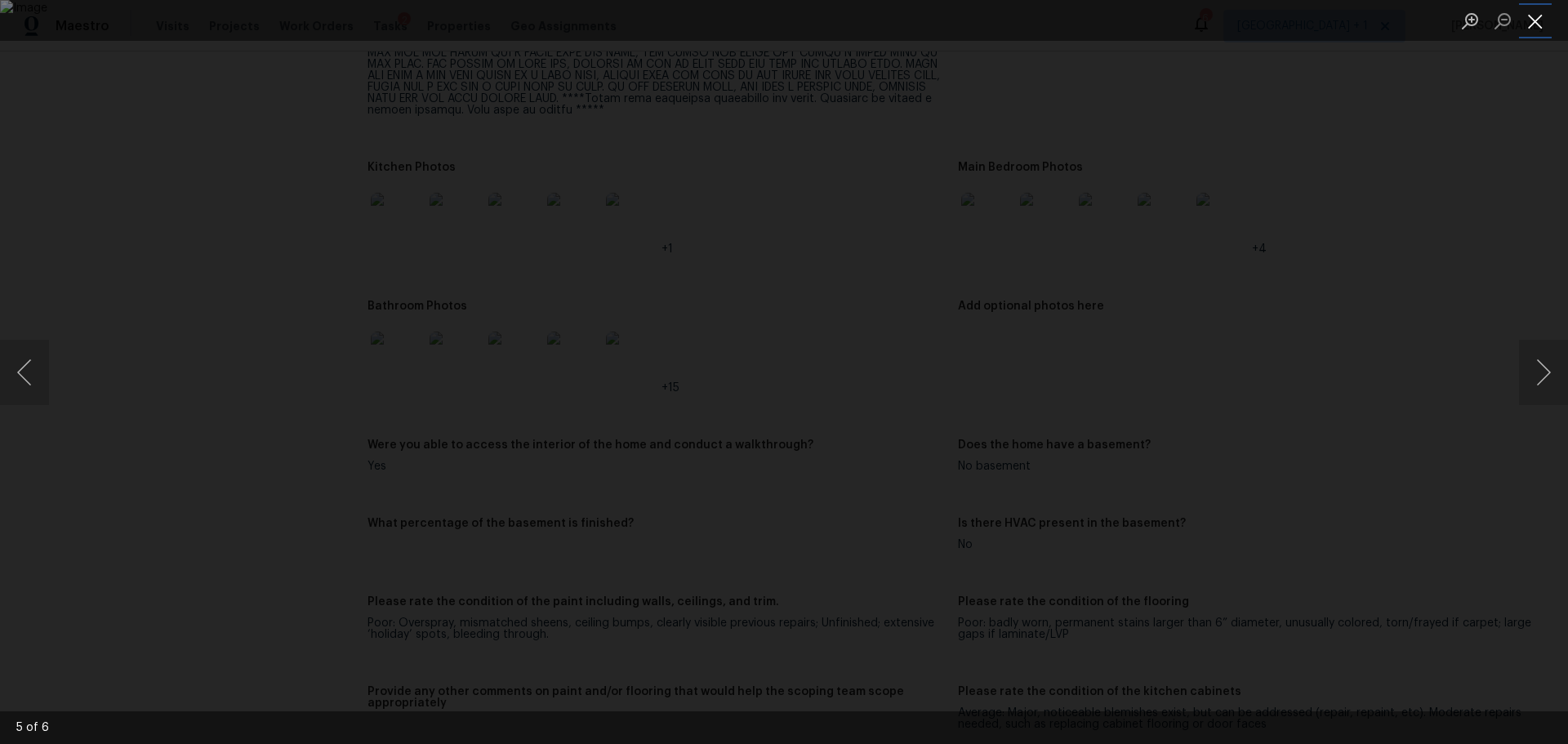
click at [1532, 23] on button "Close lightbox" at bounding box center [1535, 21] width 33 height 29
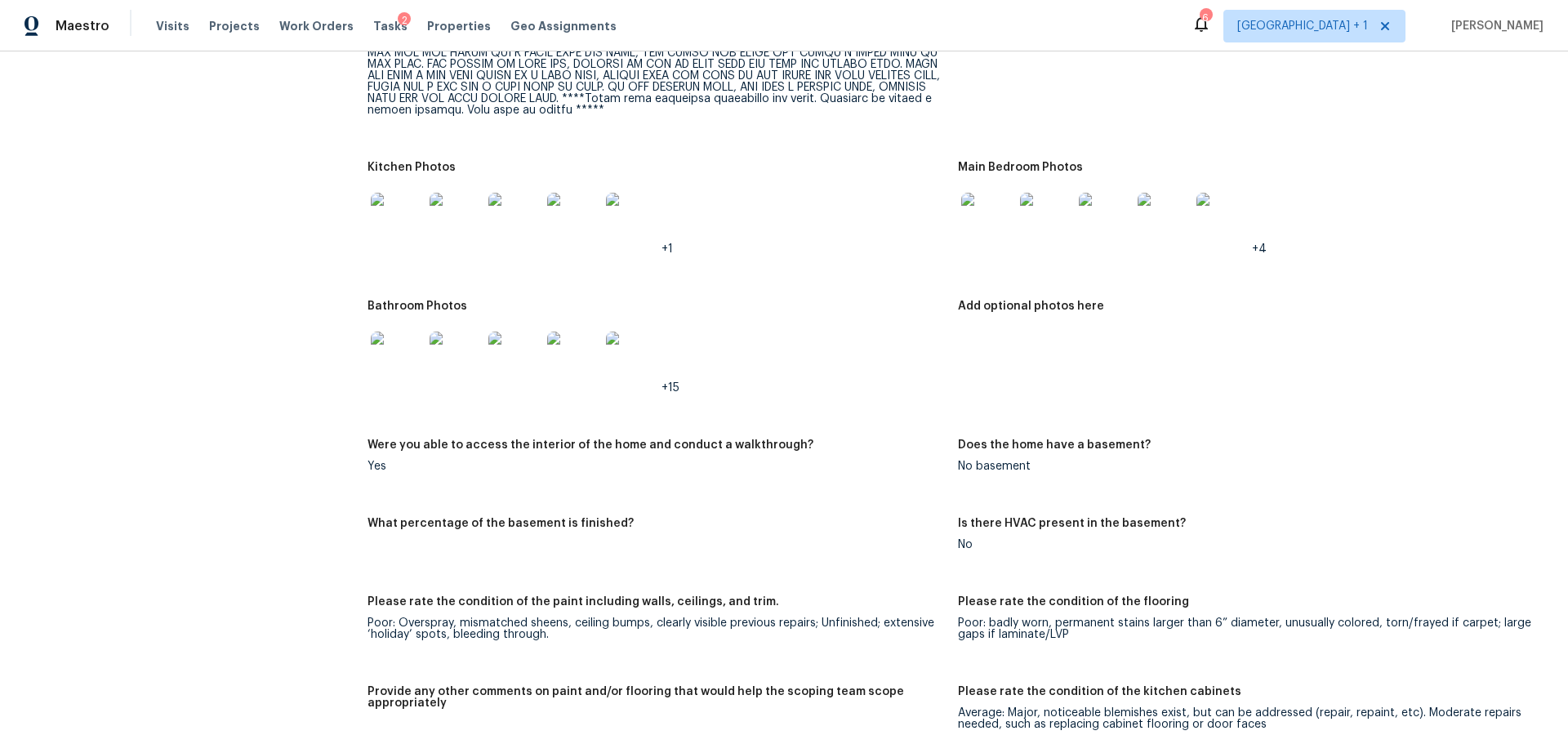
click at [990, 204] on img at bounding box center [987, 218] width 53 height 53
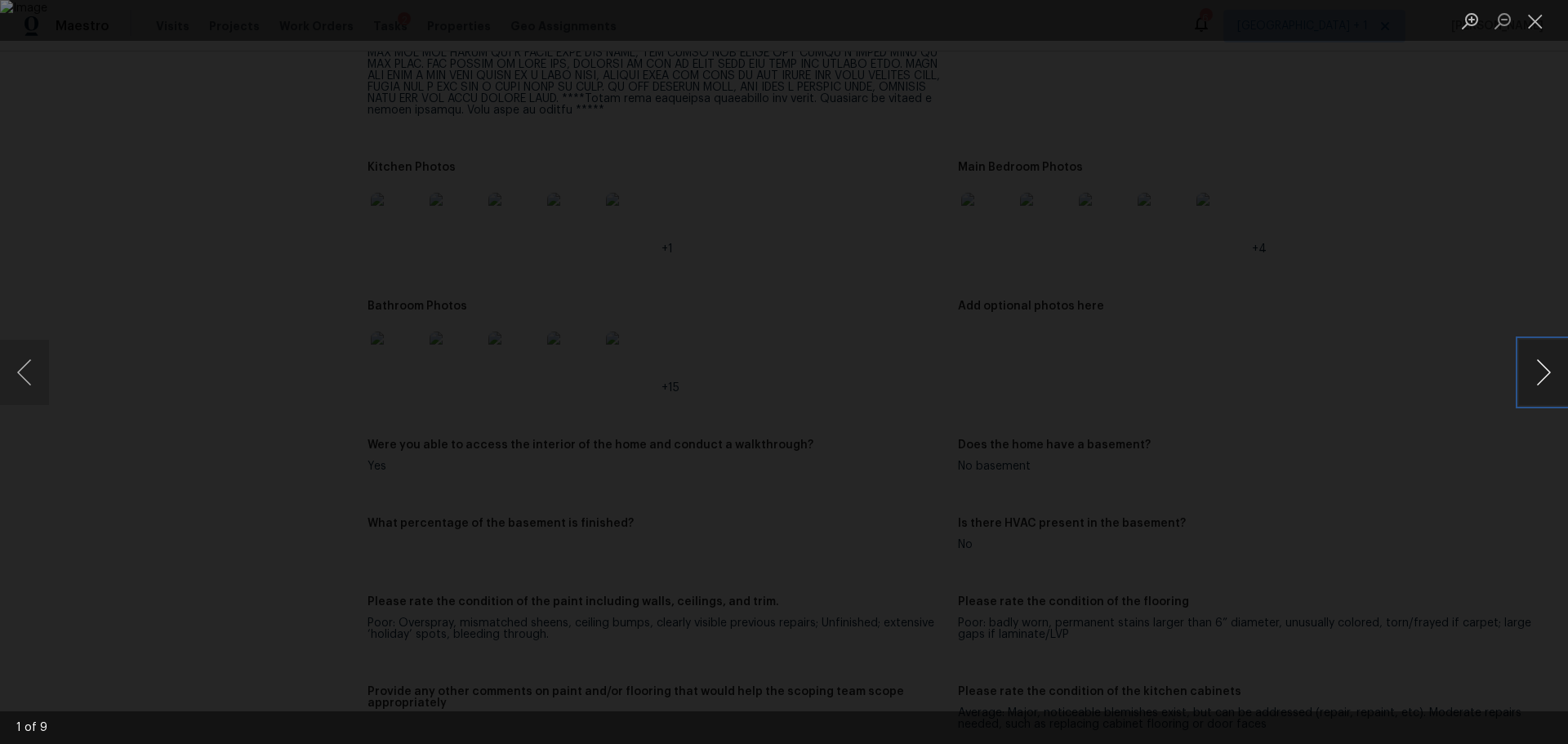
click at [1523, 357] on button "Next image" at bounding box center [1543, 372] width 49 height 65
click at [28, 351] on button "Previous image" at bounding box center [24, 372] width 49 height 65
click at [1554, 371] on button "Next image" at bounding box center [1543, 372] width 49 height 65
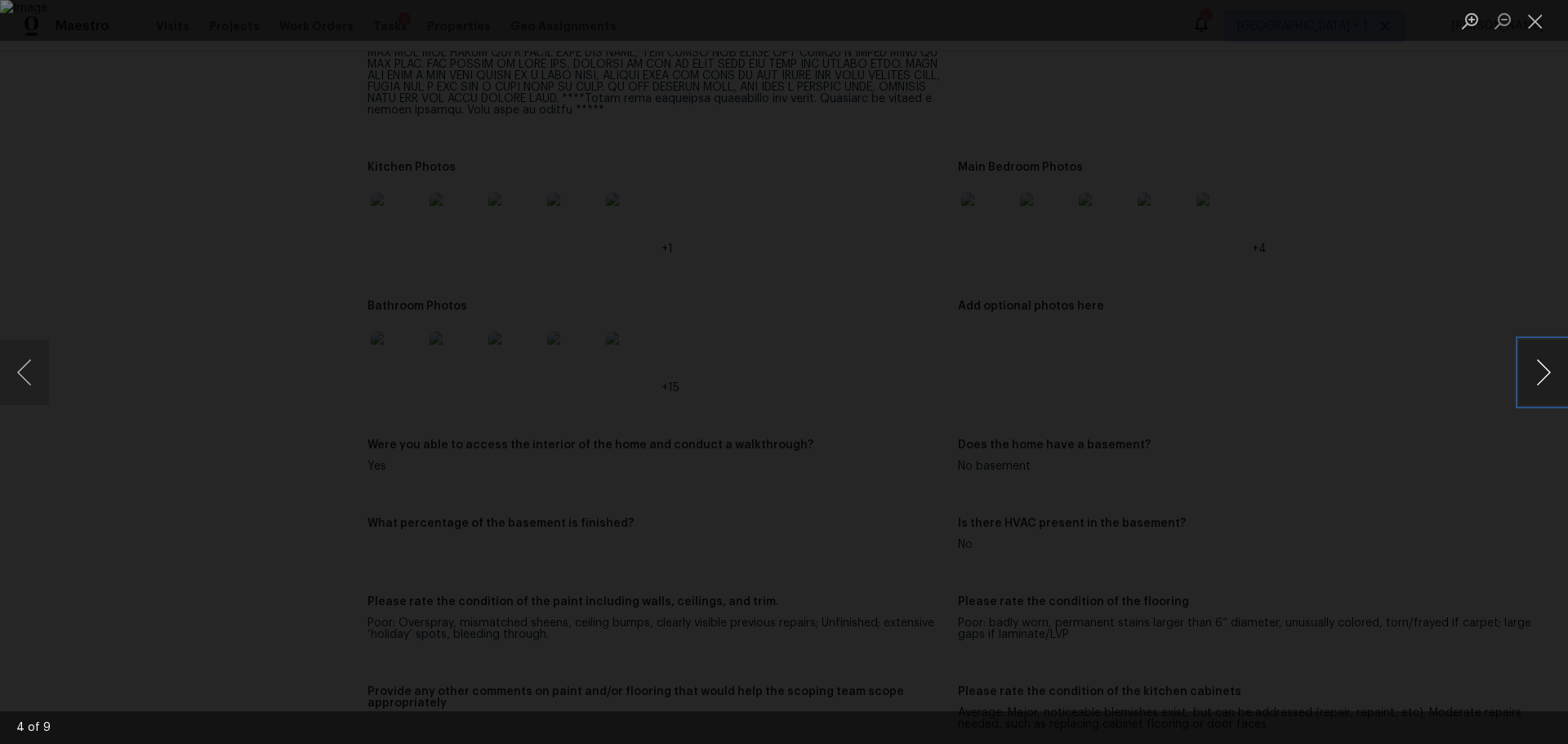
click at [1554, 371] on button "Next image" at bounding box center [1543, 372] width 49 height 65
click at [1387, 227] on div "Lightbox" at bounding box center [784, 372] width 1568 height 744
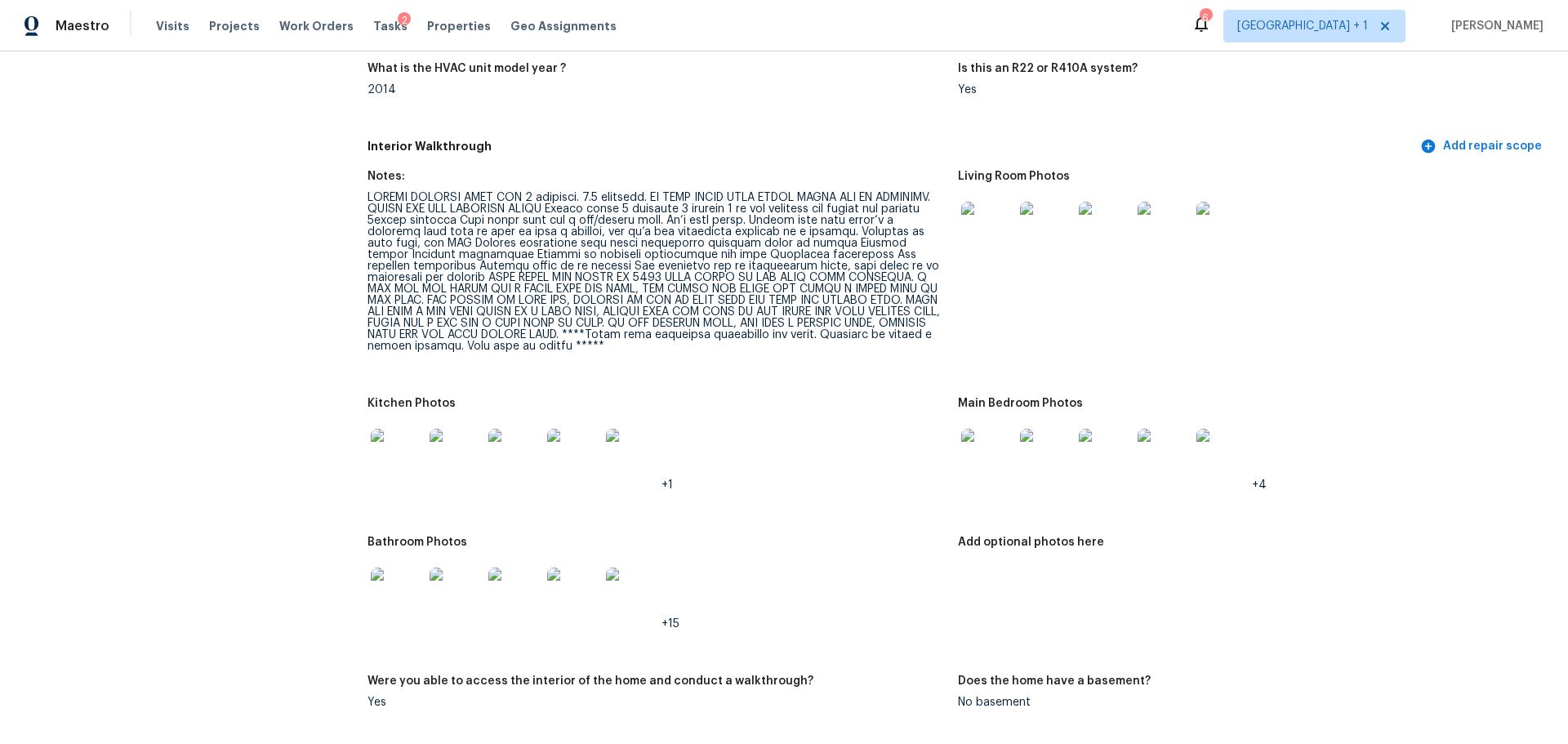
scroll to position [1959, 0]
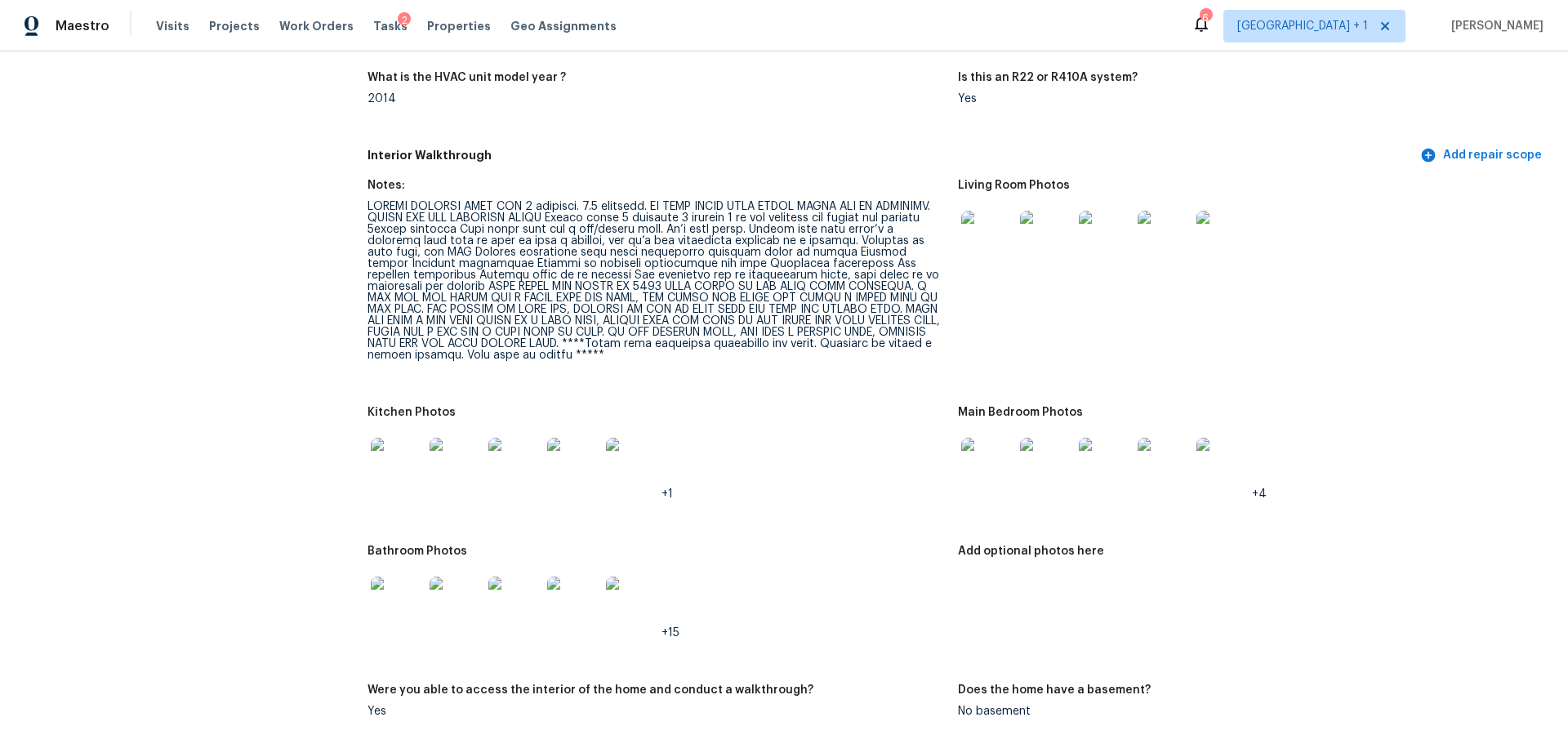
click at [991, 230] on img at bounding box center [987, 237] width 53 height 53
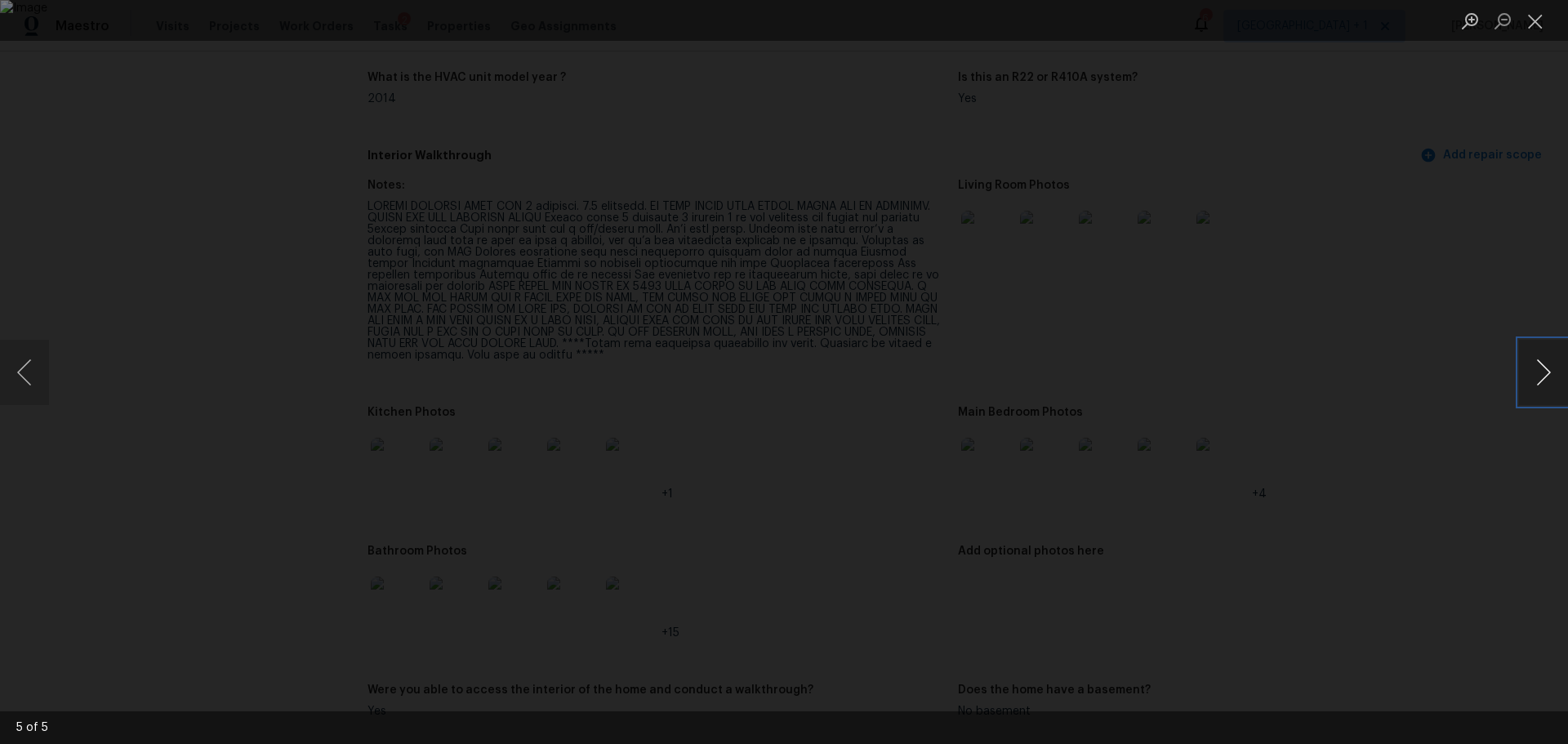
click at [1529, 373] on button "Next image" at bounding box center [1543, 372] width 49 height 65
click at [1479, 332] on div "Lightbox" at bounding box center [784, 372] width 1568 height 744
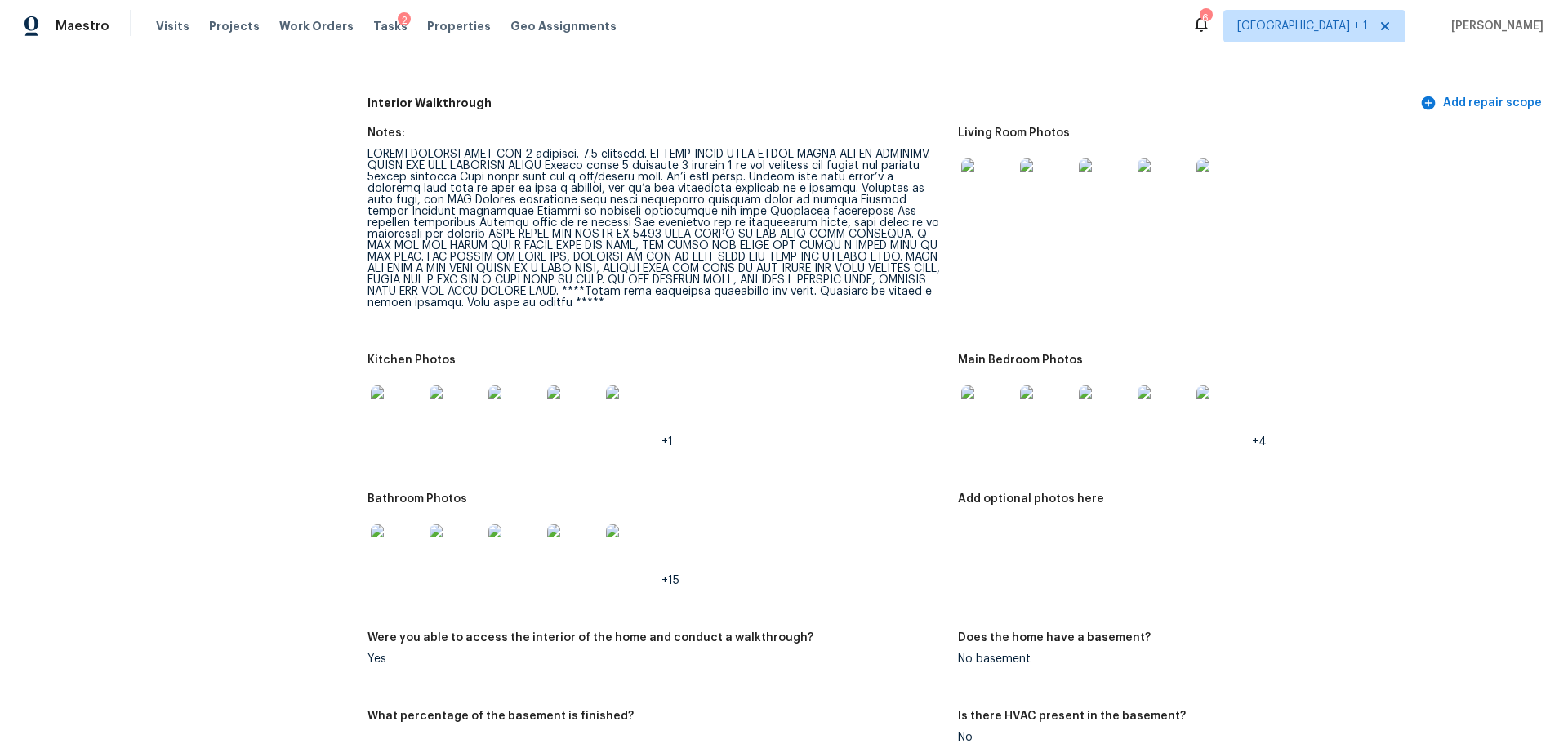
scroll to position [2040, 0]
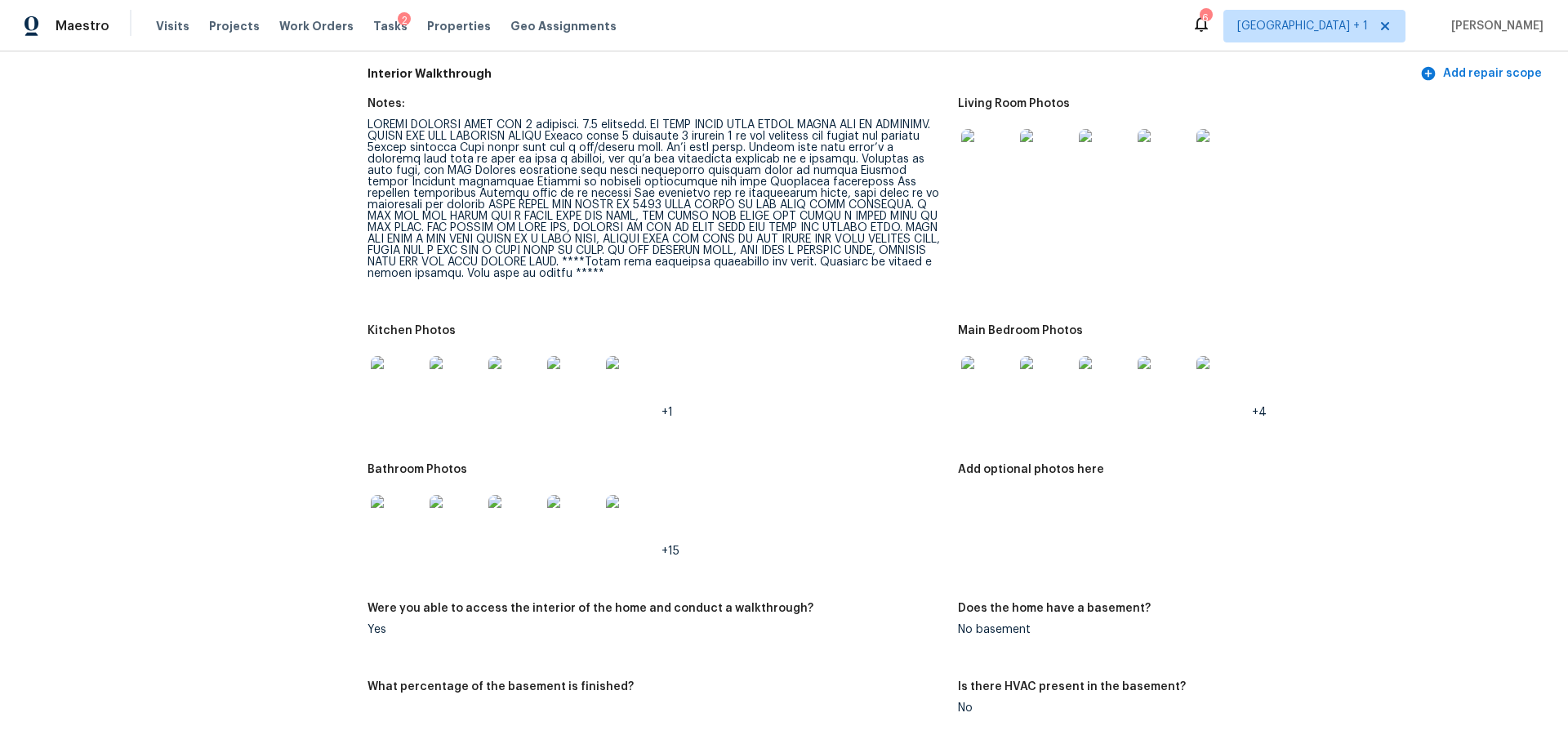
click at [396, 511] on img at bounding box center [397, 521] width 53 height 53
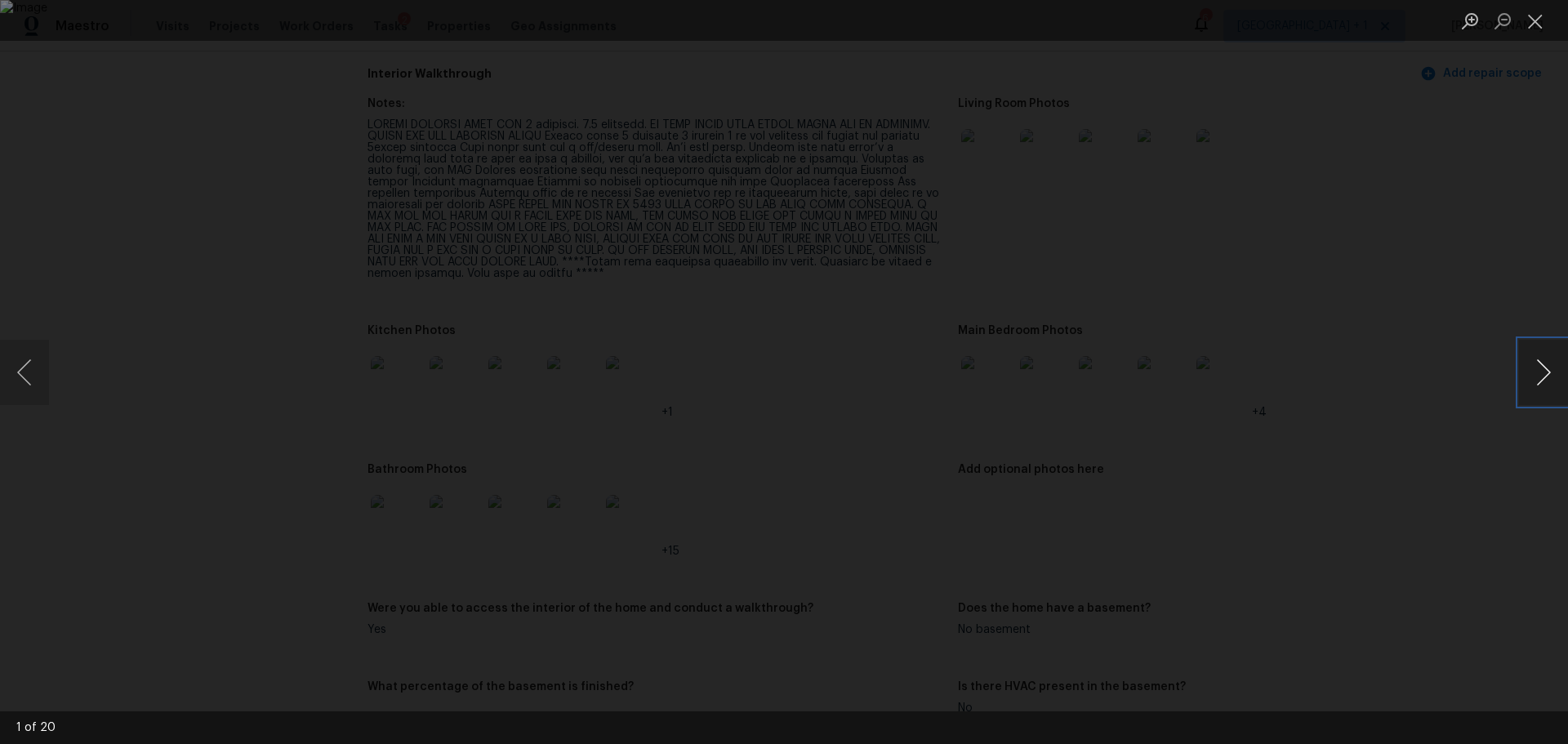
click at [1547, 368] on button "Next image" at bounding box center [1543, 372] width 49 height 65
click at [1534, 368] on button "Next image" at bounding box center [1543, 372] width 49 height 65
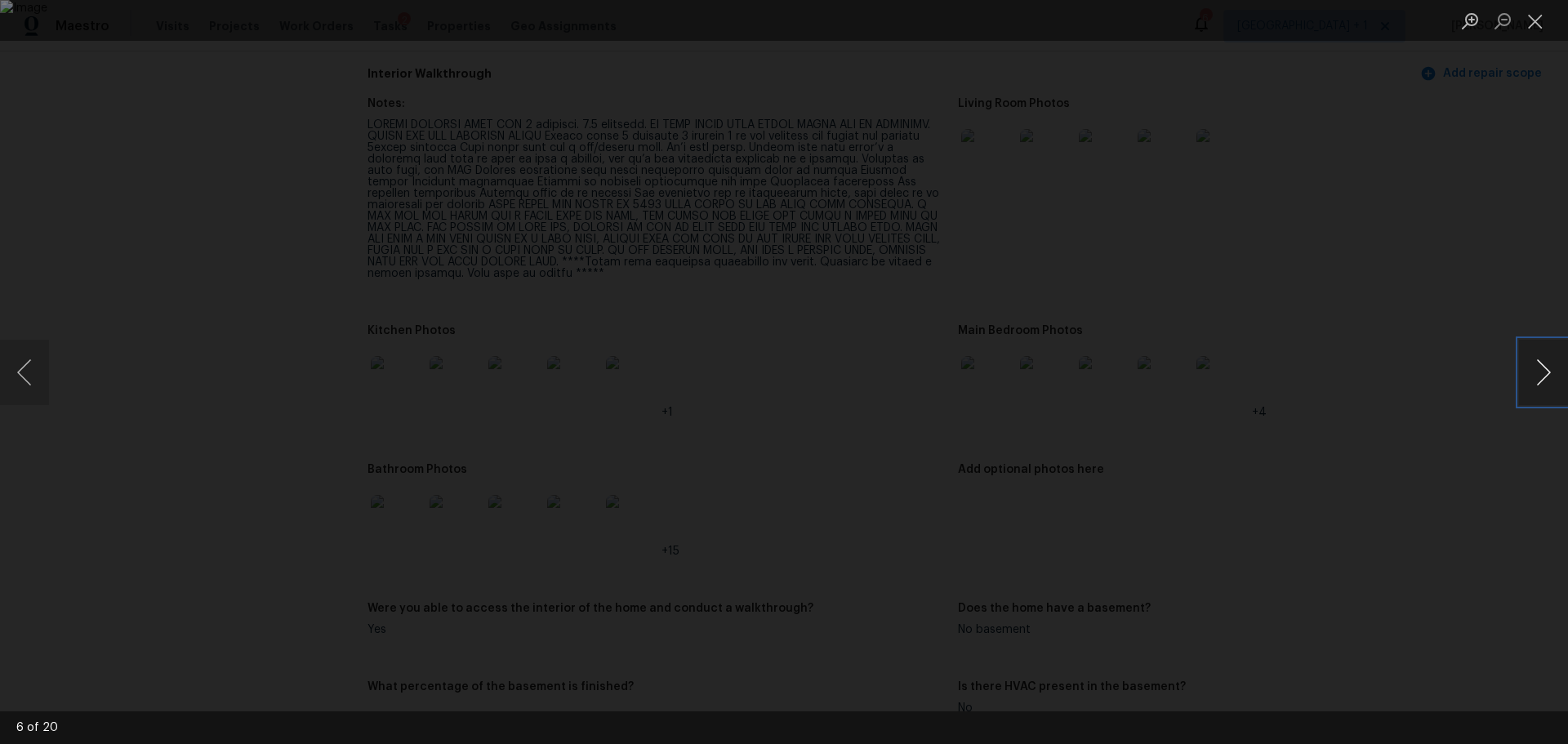
click at [1534, 368] on button "Next image" at bounding box center [1543, 372] width 49 height 65
click at [1526, 375] on button "Next image" at bounding box center [1543, 372] width 49 height 65
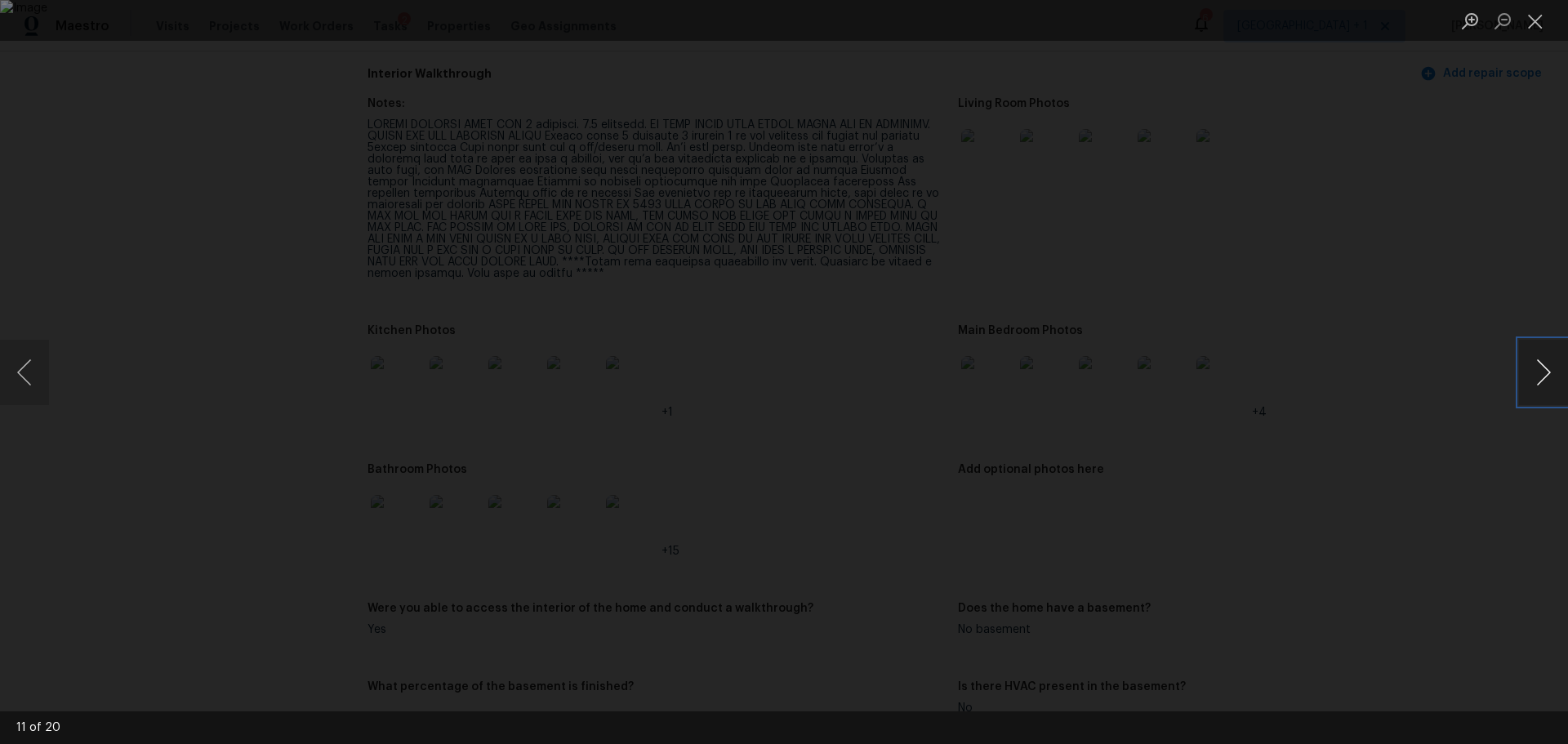
click at [1526, 375] on button "Next image" at bounding box center [1543, 372] width 49 height 65
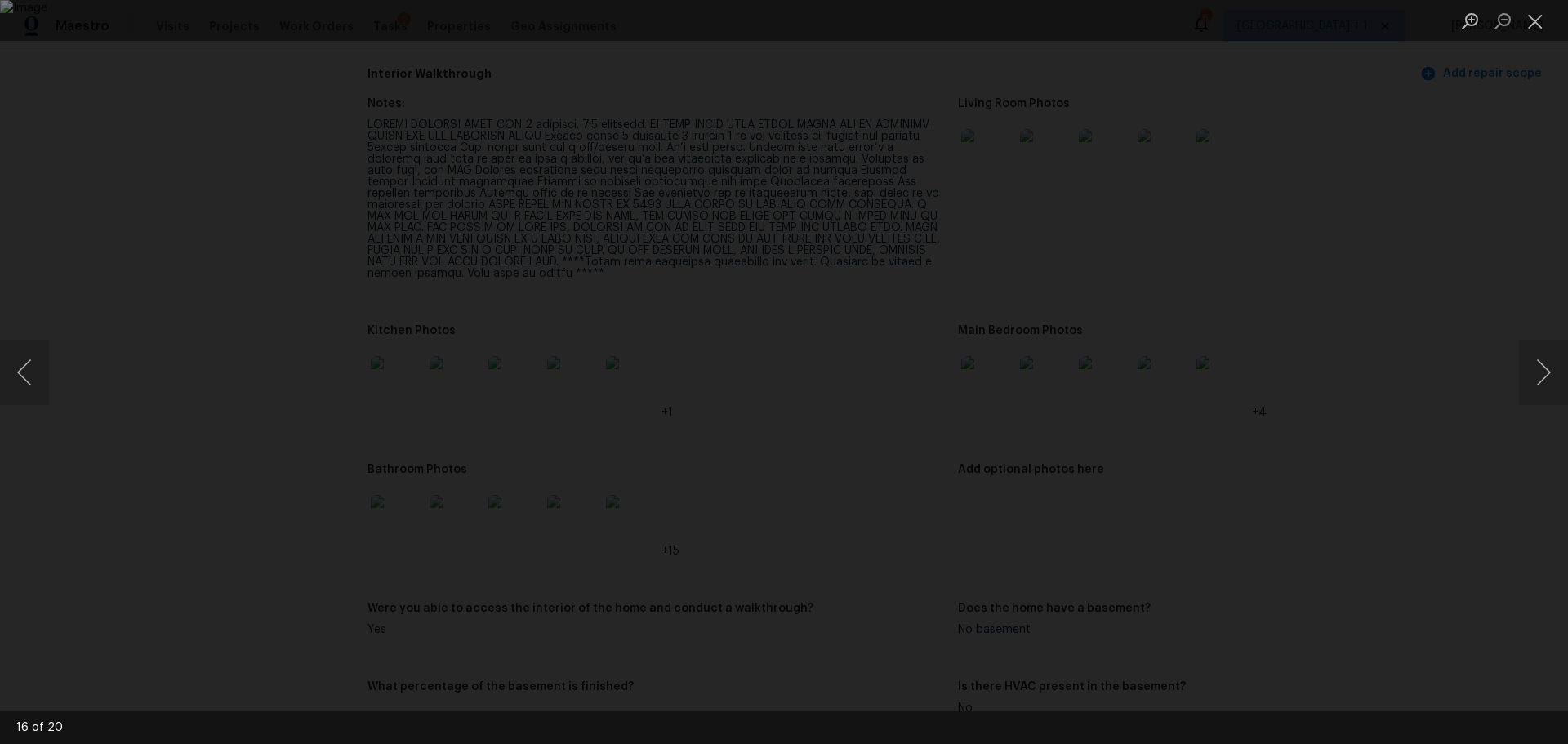
click at [1519, 289] on div "Lightbox" at bounding box center [784, 372] width 1568 height 744
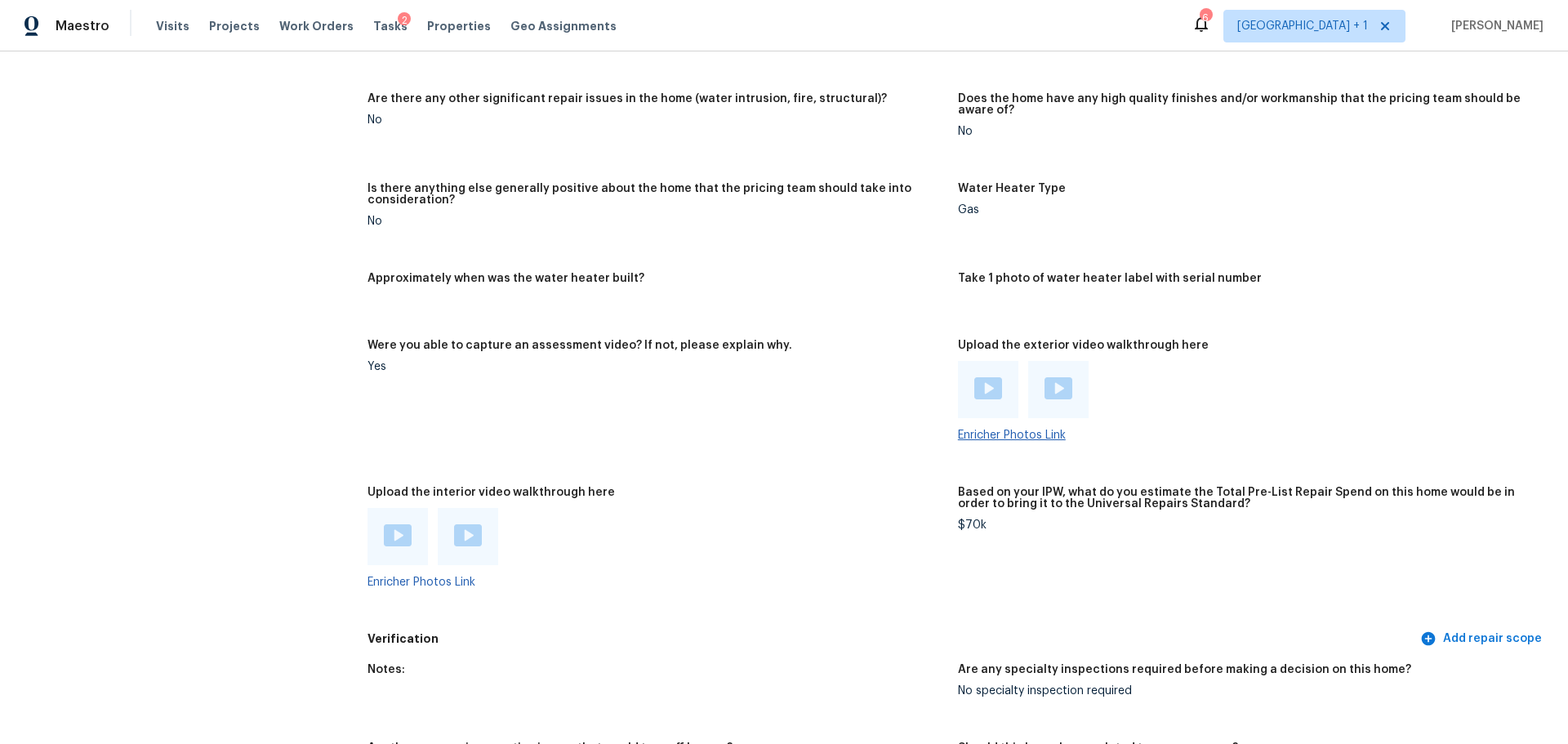
scroll to position [3101, 0]
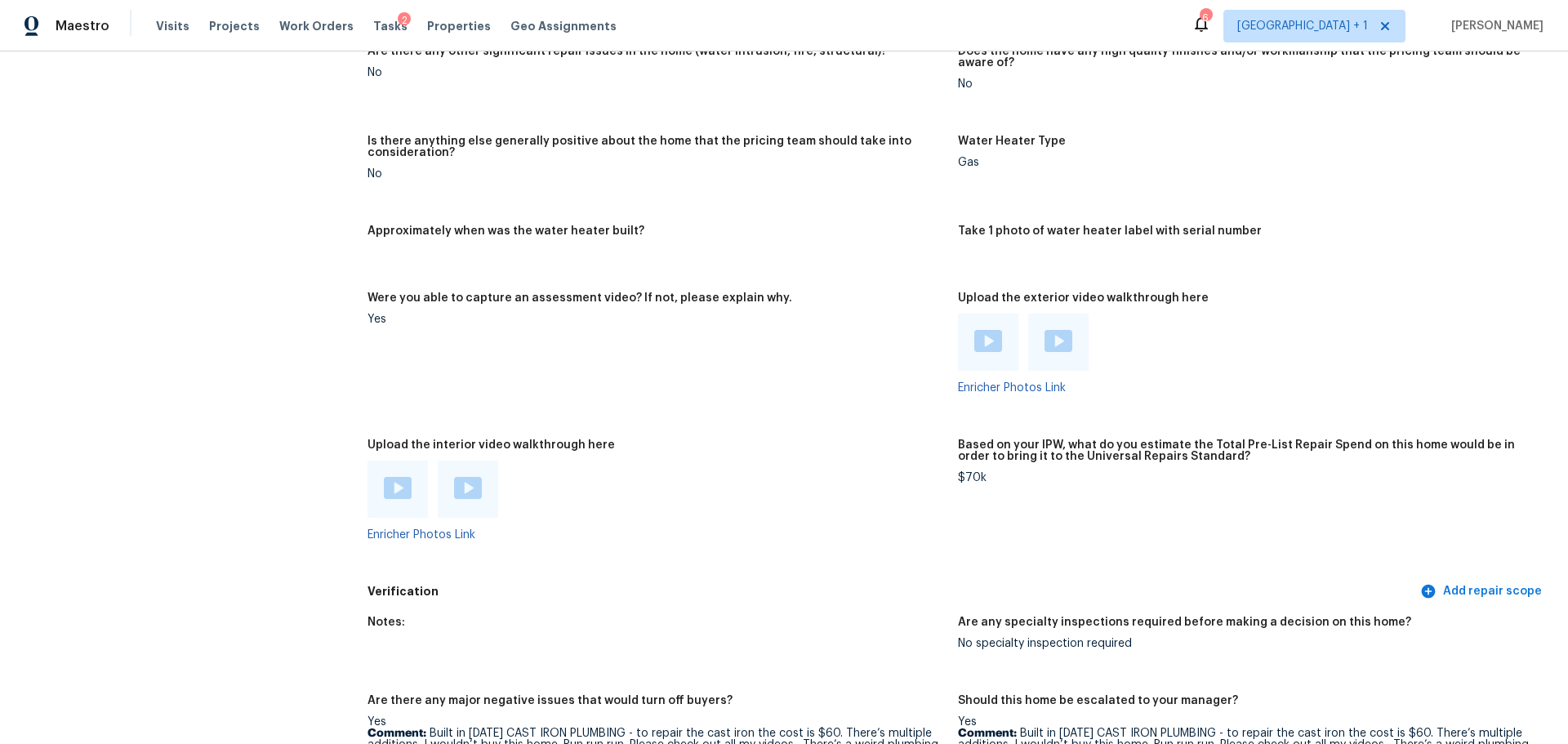
click at [395, 477] on img at bounding box center [398, 487] width 28 height 22
click at [471, 485] on img at bounding box center [467, 487] width 28 height 22
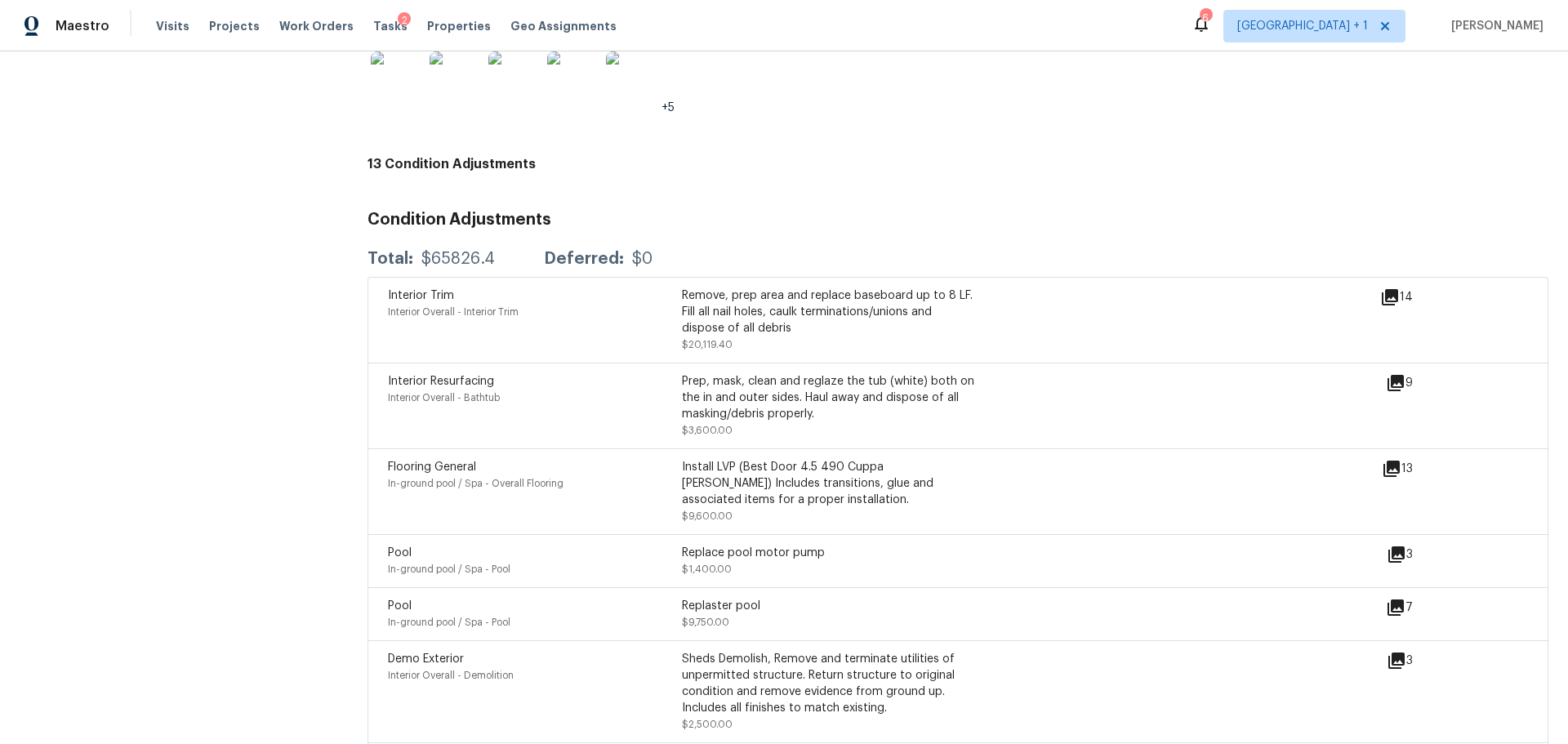
scroll to position [4000, 0]
